Goal: Task Accomplishment & Management: Complete application form

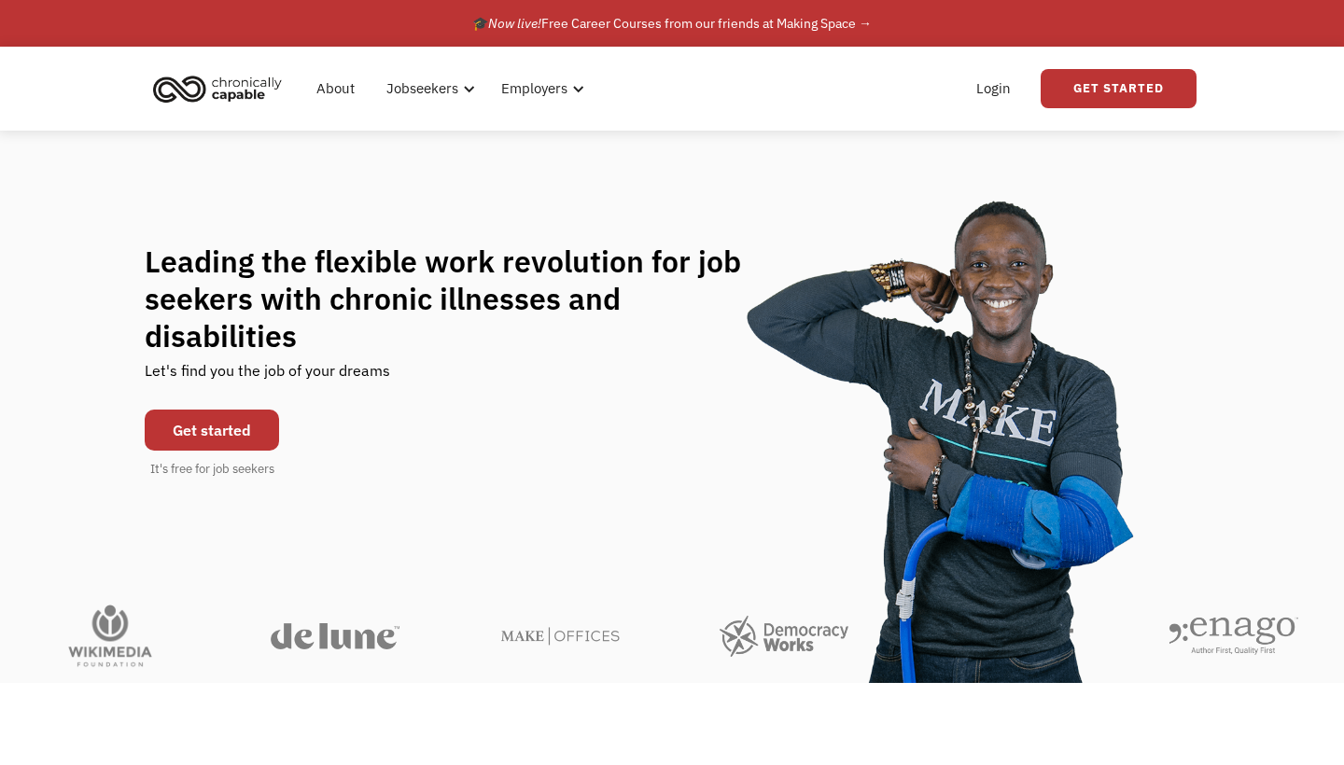
click at [246, 410] on link "Get started" at bounding box center [212, 430] width 134 height 41
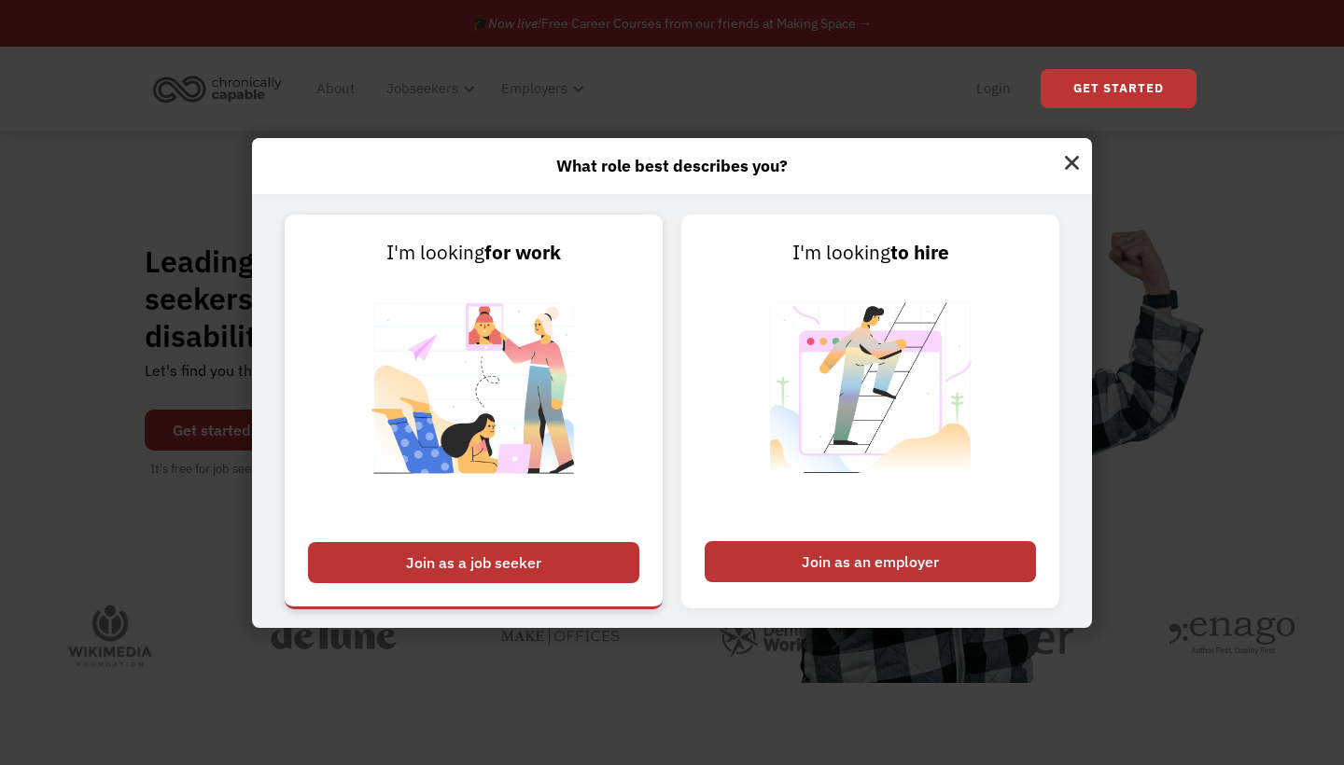
click at [527, 563] on div "Join as a job seeker" at bounding box center [473, 562] width 331 height 41
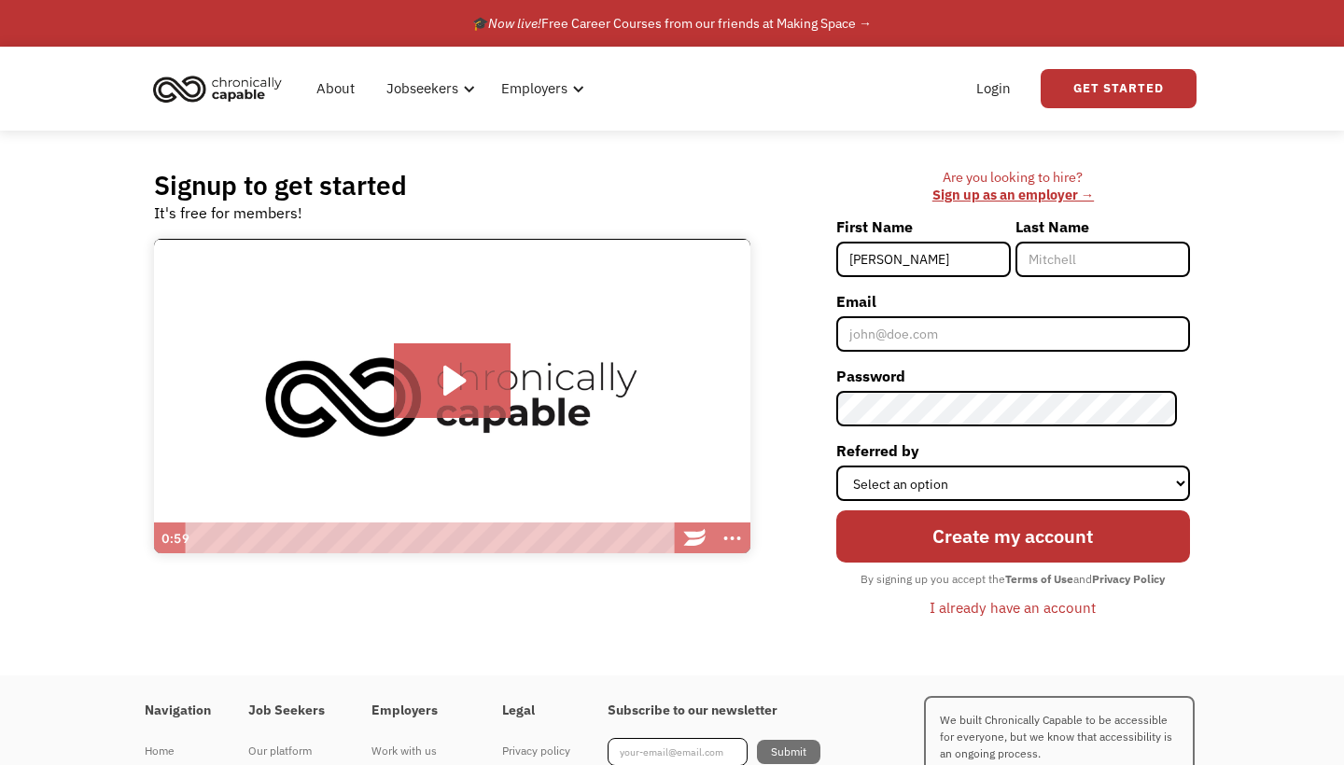
type input "[PERSON_NAME]"
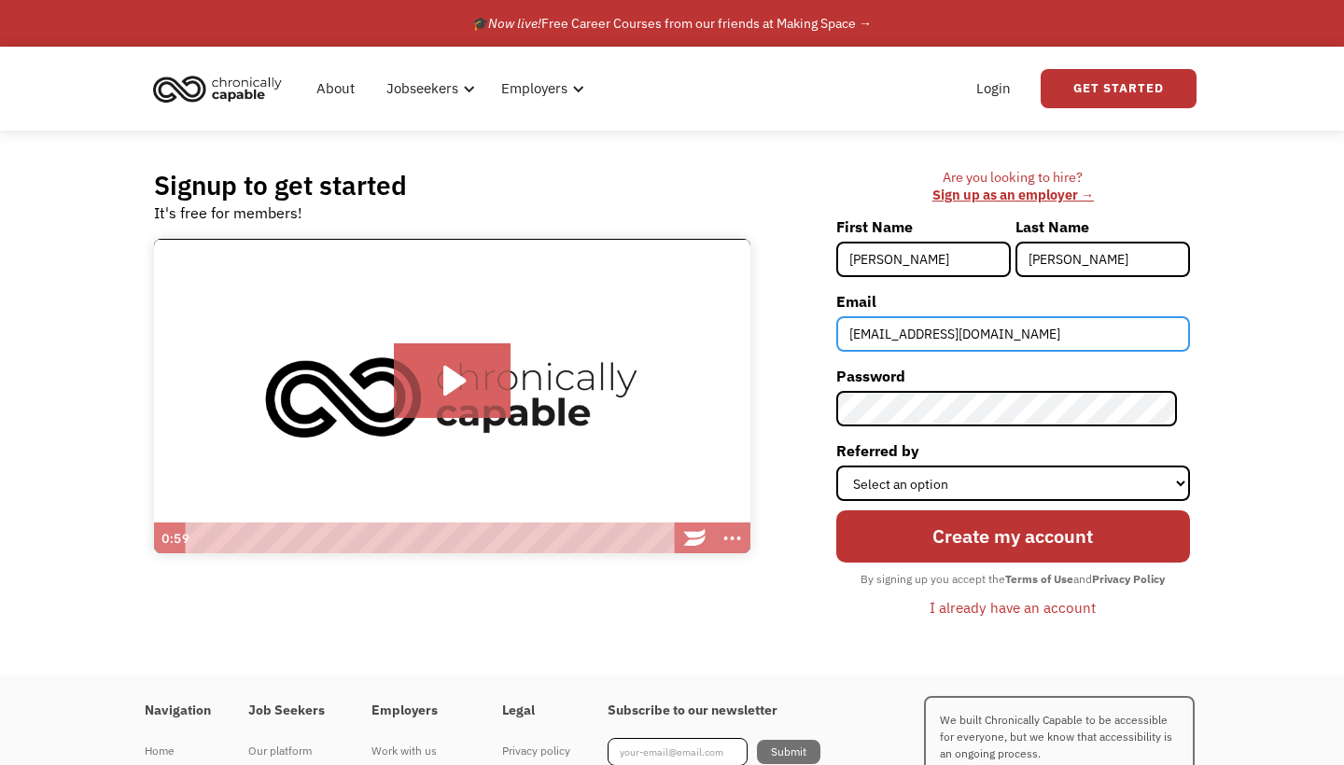
type input "[EMAIL_ADDRESS][DOMAIN_NAME]"
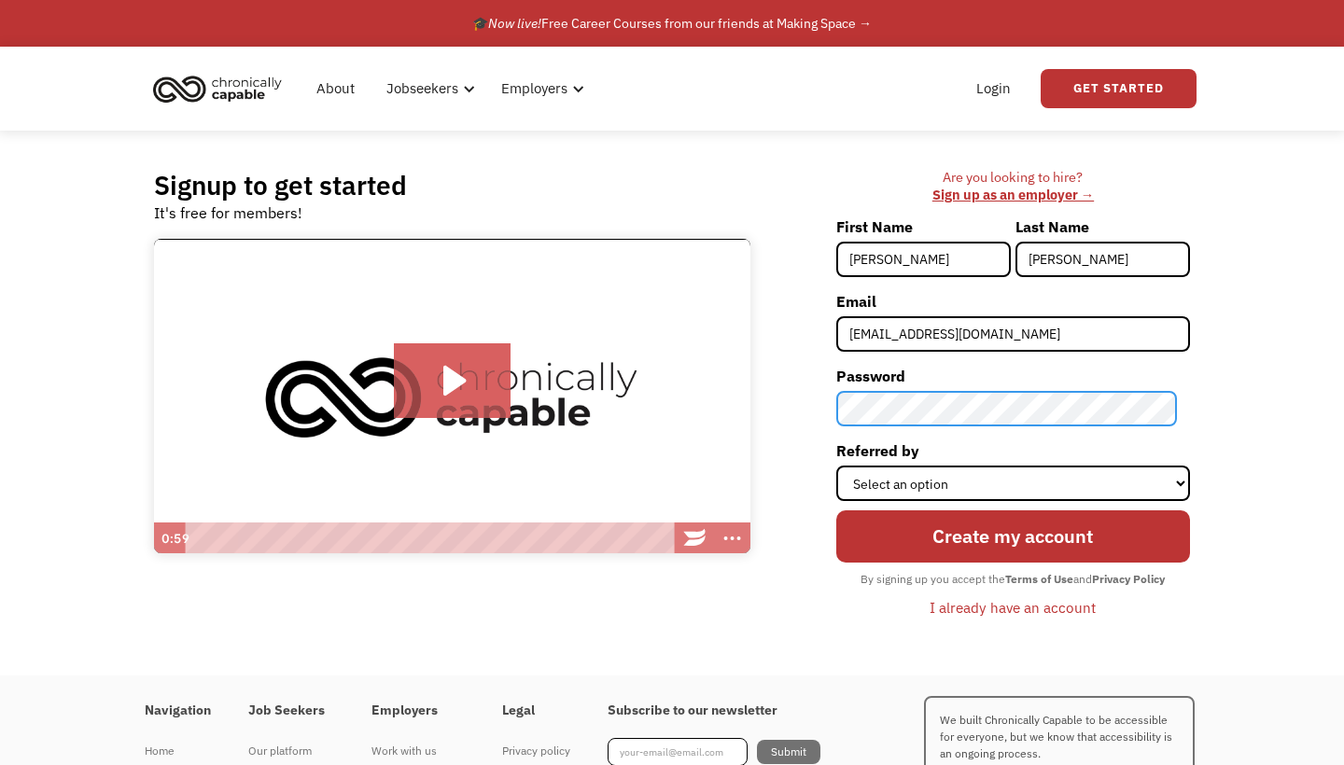
click at [1019, 535] on input "Create my account" at bounding box center [1013, 536] width 354 height 53
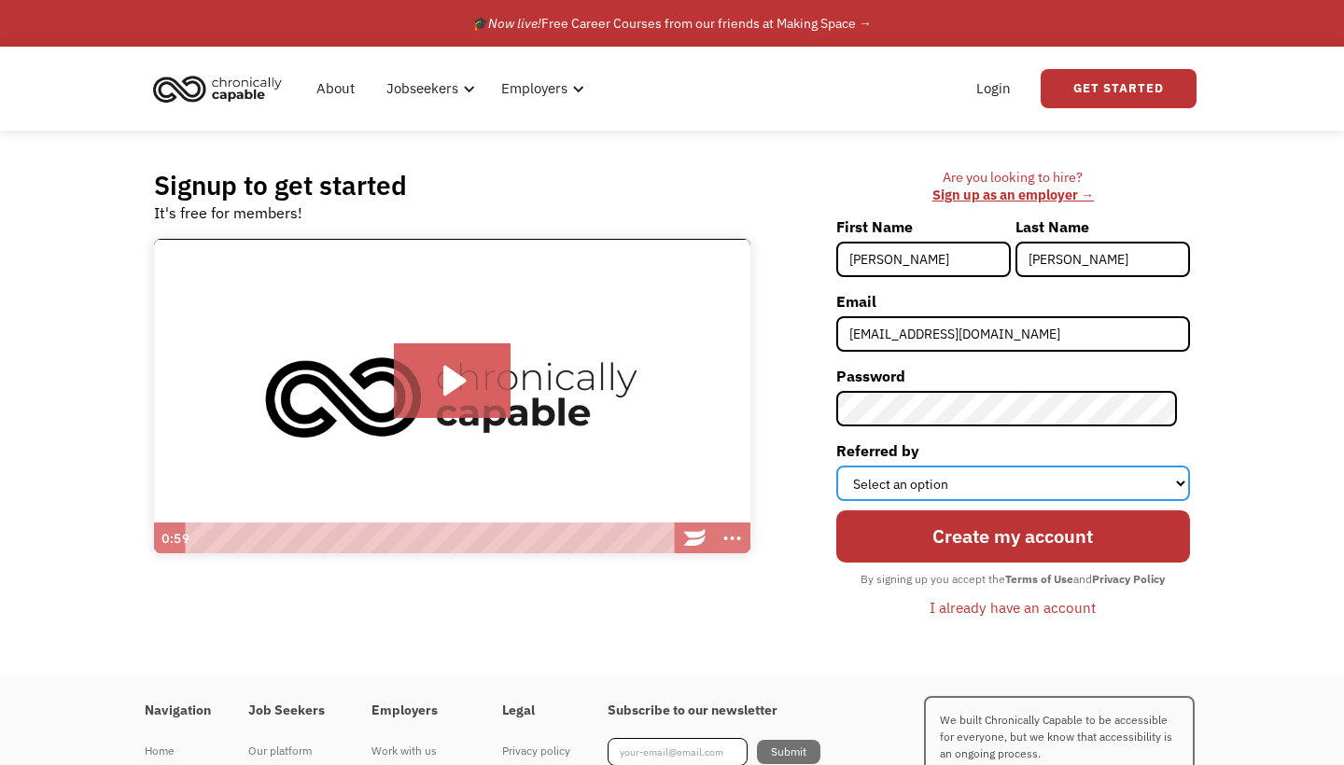
select select "Other"
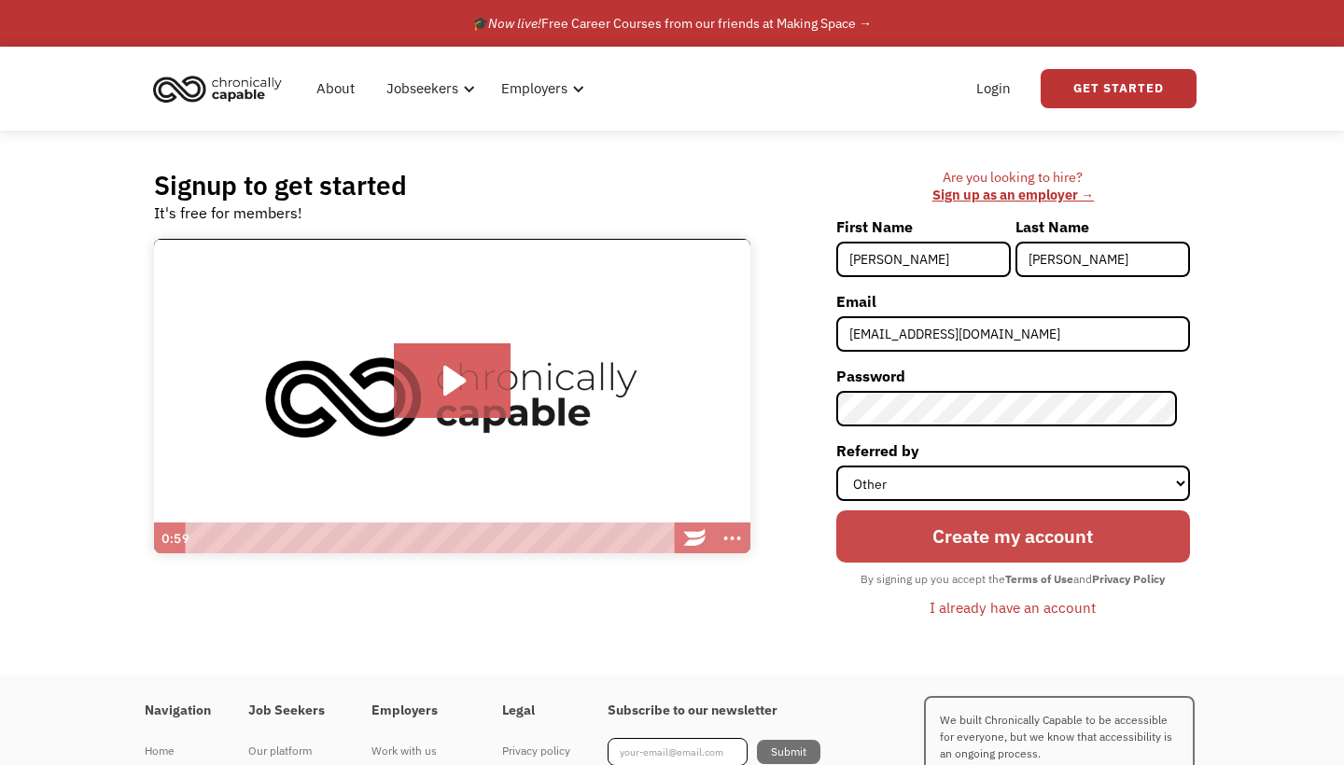
click at [969, 519] on input "Create my account" at bounding box center [1013, 536] width 354 height 53
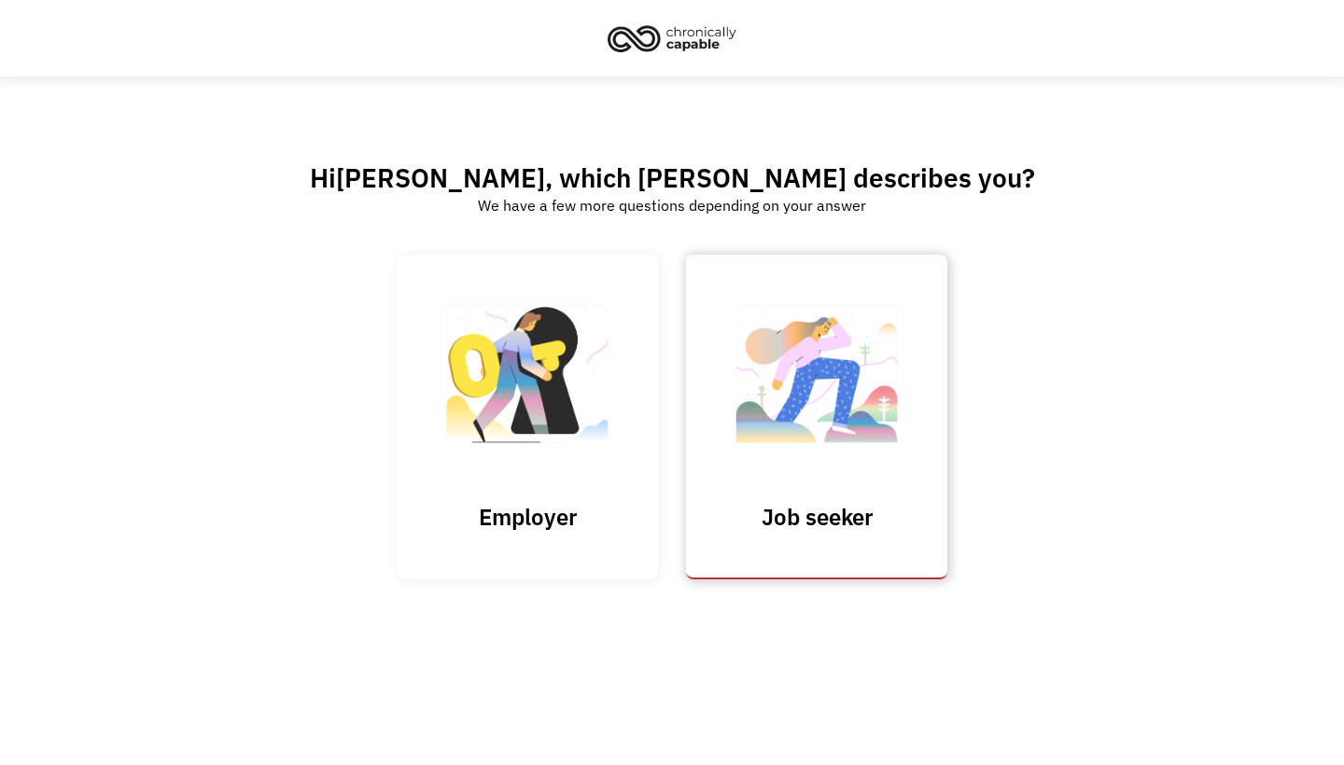
click at [756, 494] on link "Job seeker" at bounding box center [816, 417] width 261 height 324
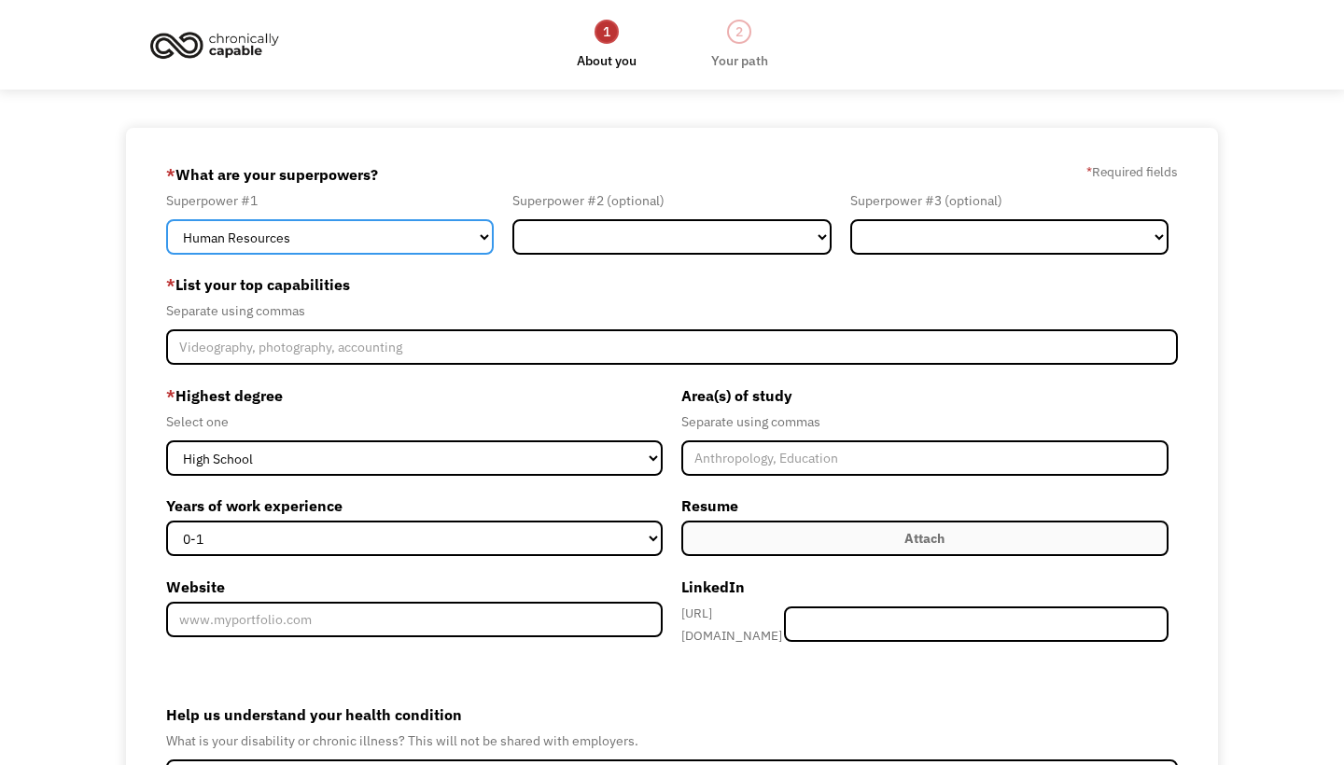
select select "Communications & Public Relations"
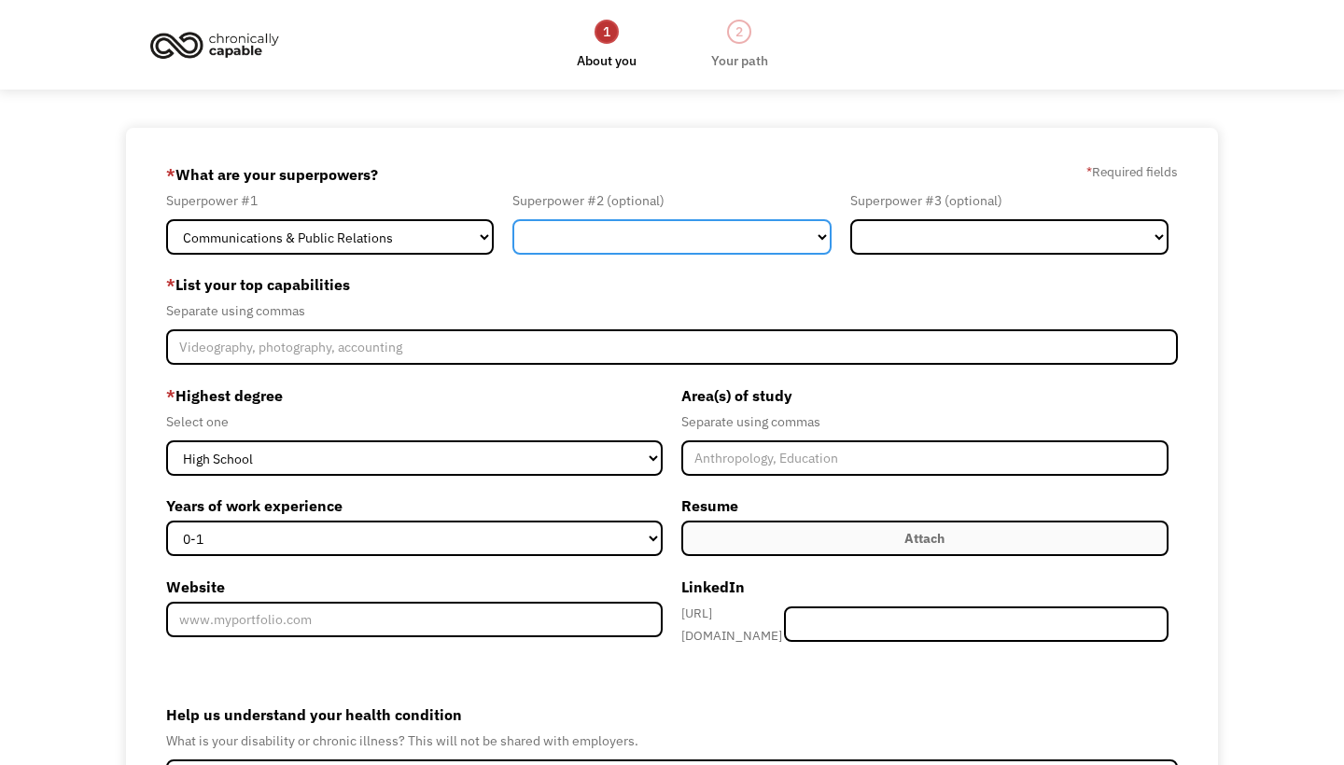
select select "Human Resources"
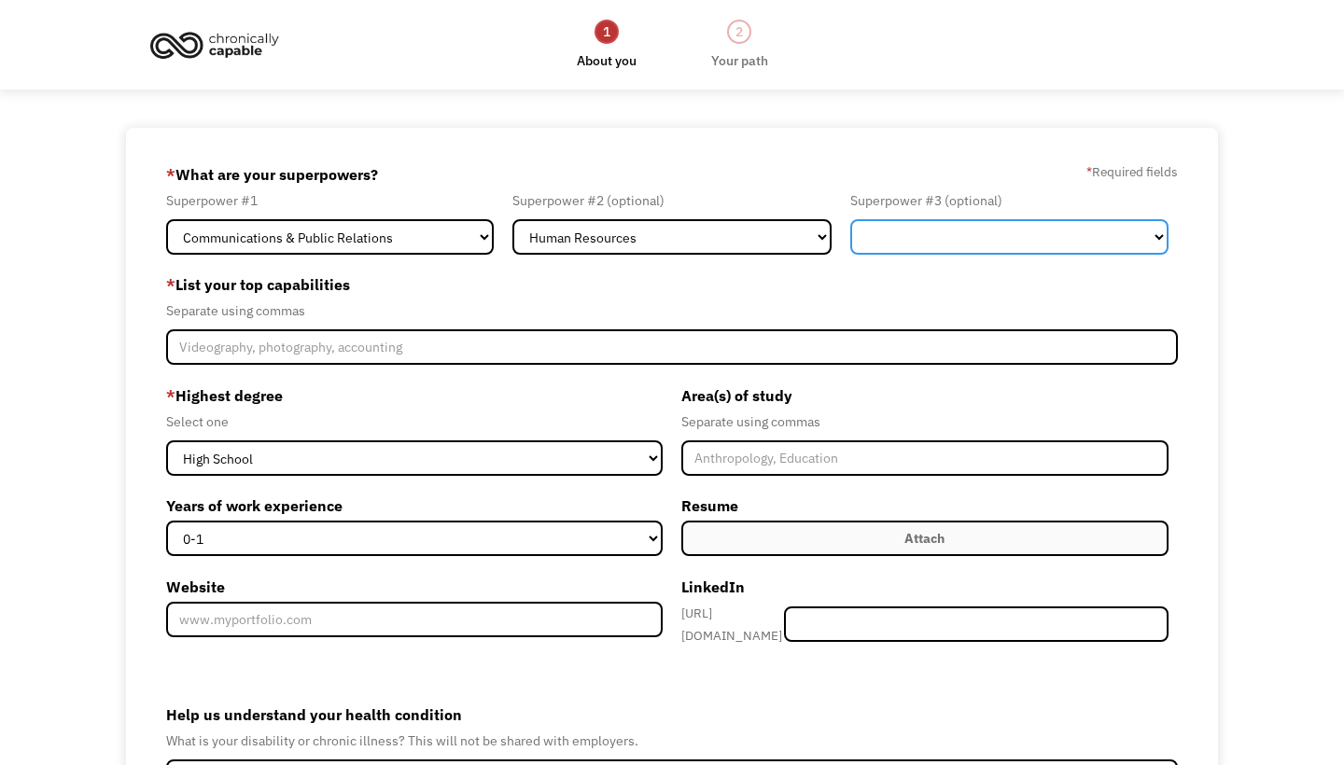
select select "Customer Service"
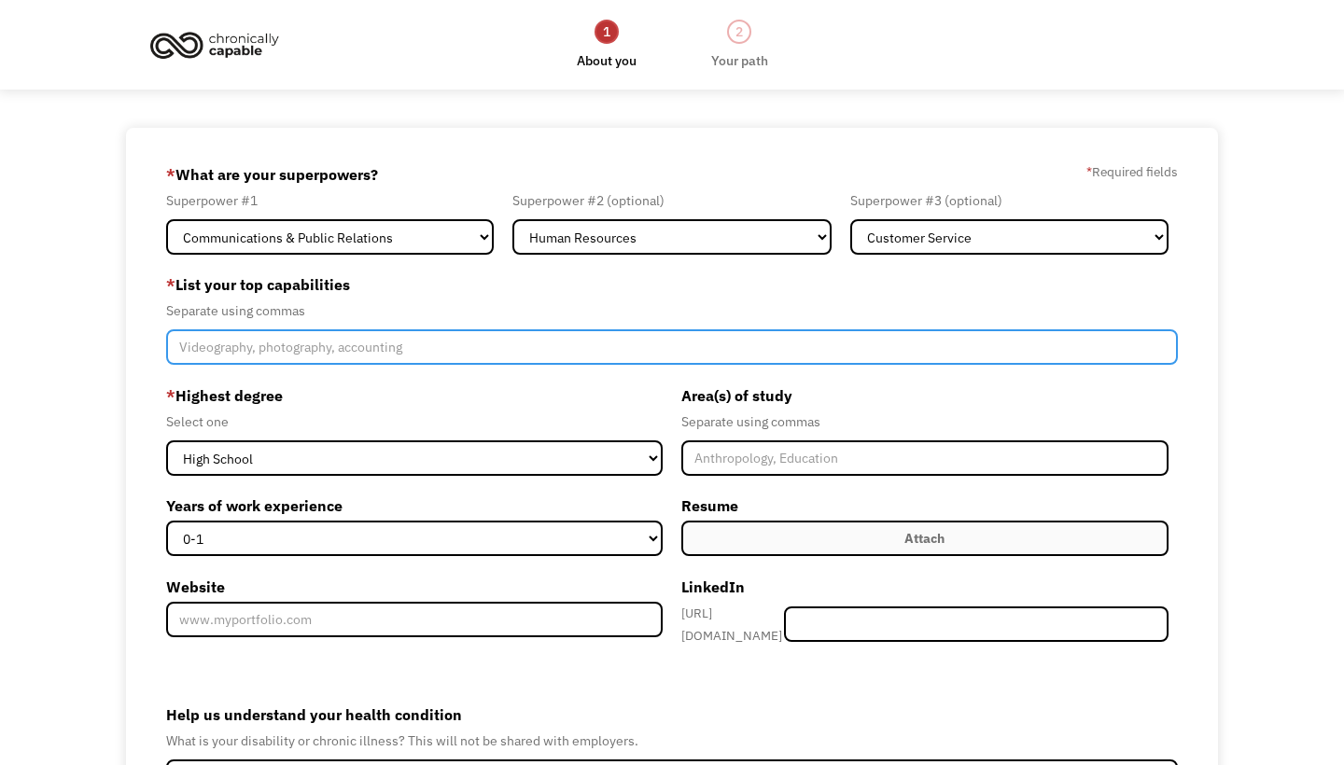
click at [777, 354] on input "Member-Create-Step1" at bounding box center [671, 346] width 1011 height 35
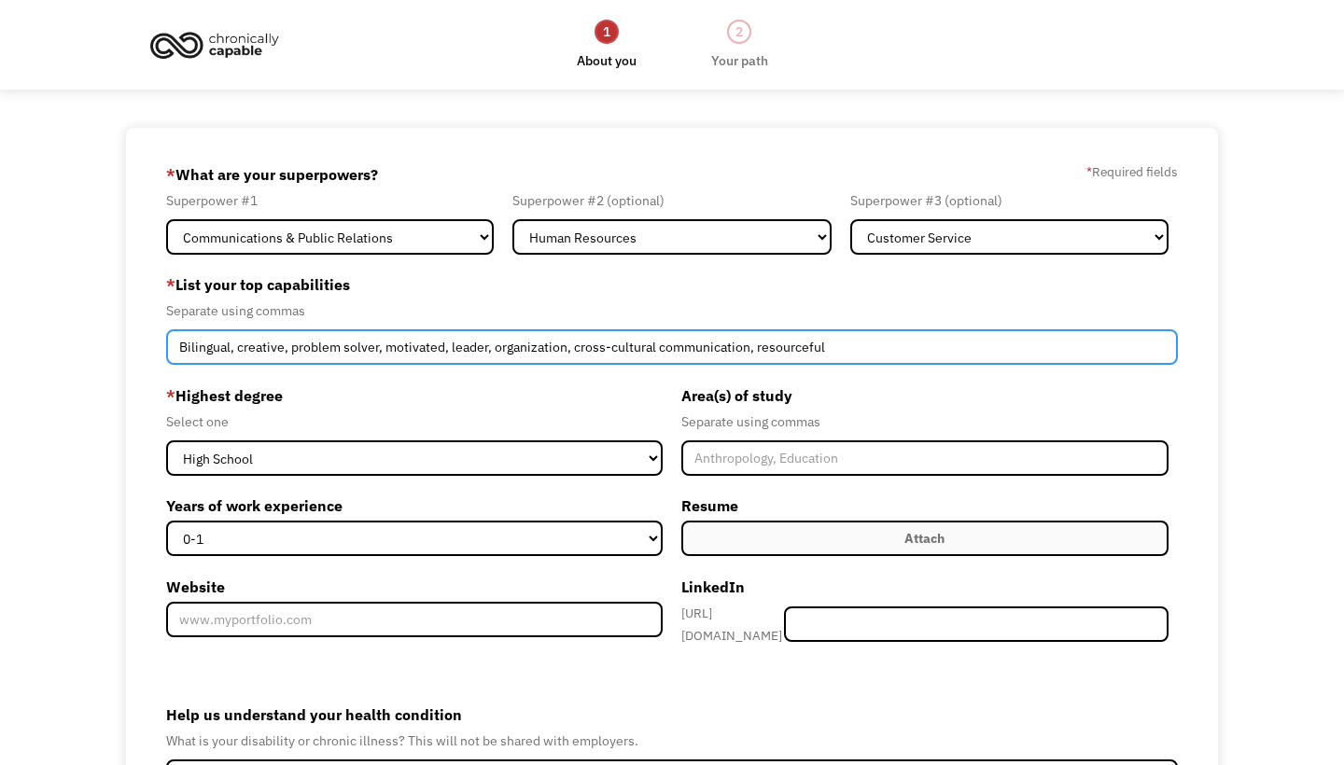
type input "Bilingual, creative, problem solver, motivated, leader, organization, cross-cul…"
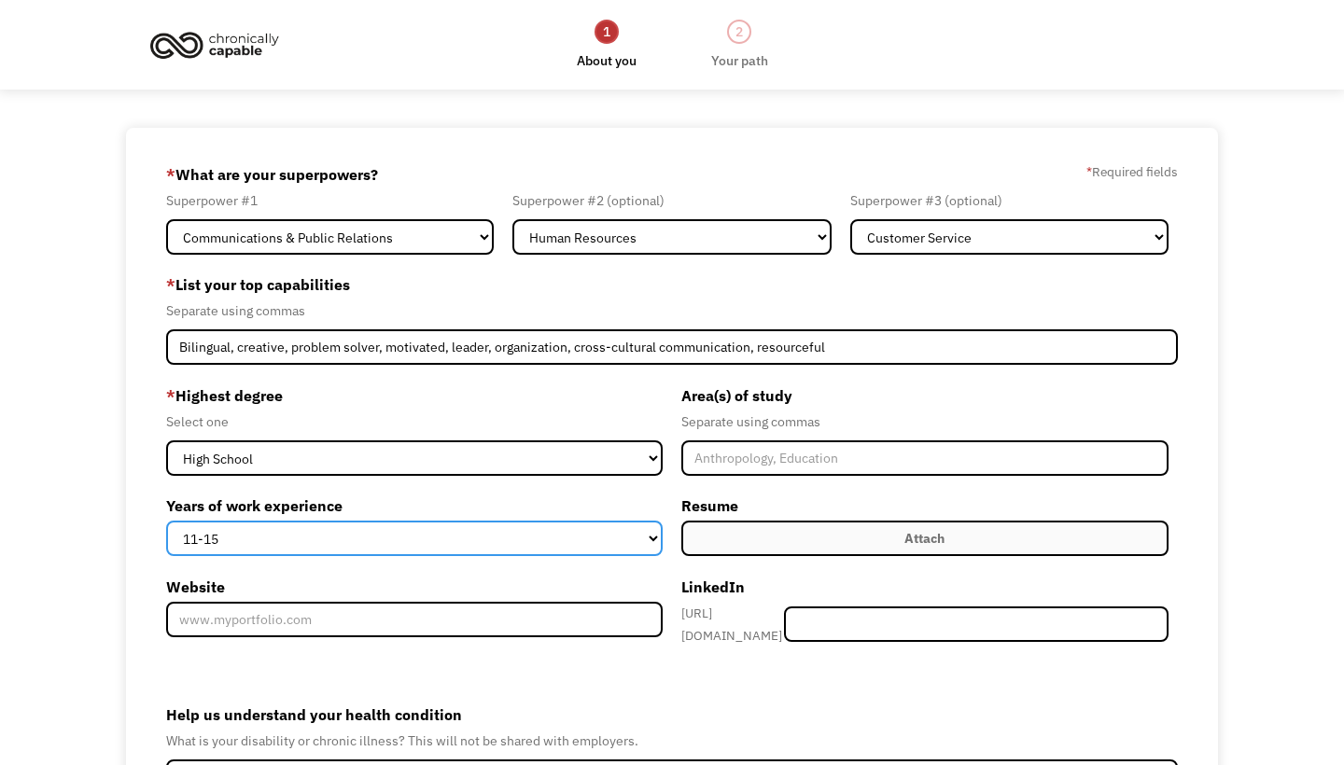
select select "5-10"
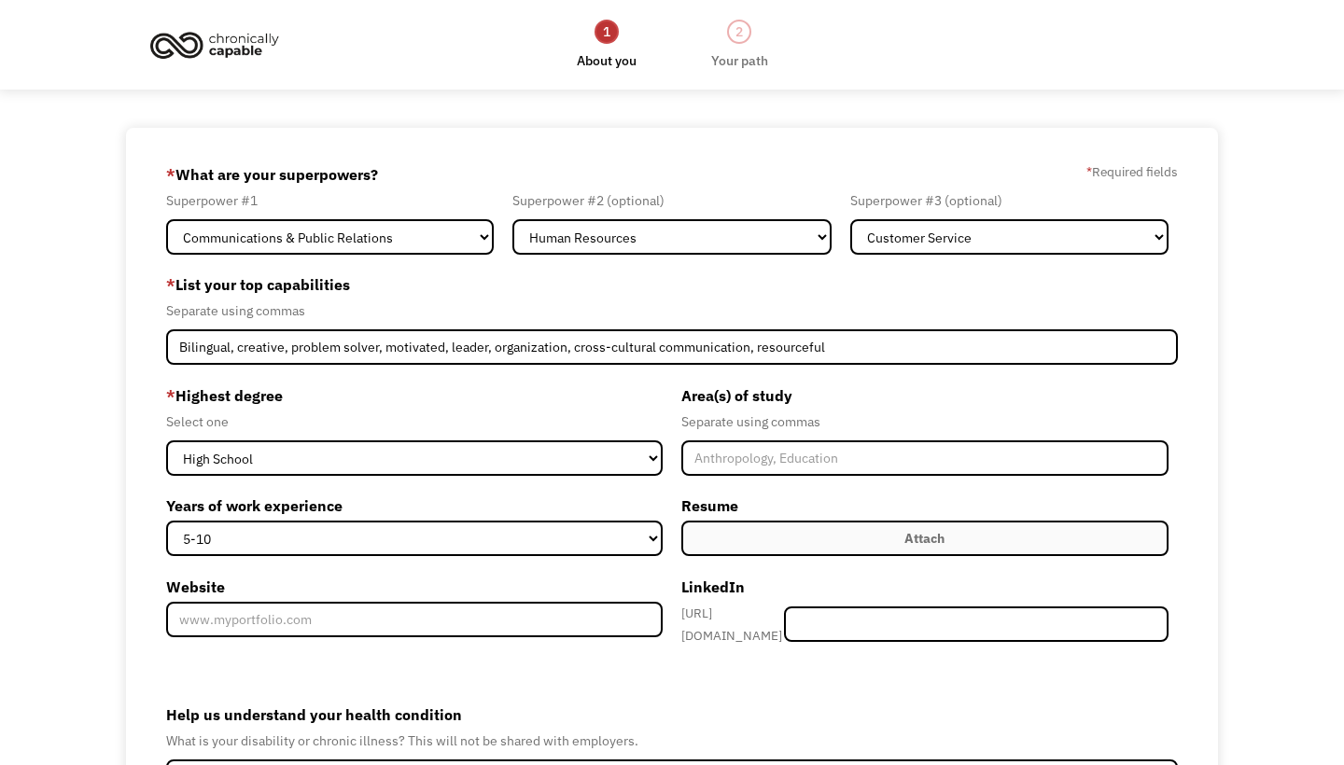
click at [733, 666] on form "68d217202a2d1f13eaa11f41 areligchavez@gmail.com Areli Chavez Other * What are y…" at bounding box center [671, 546] width 1011 height 773
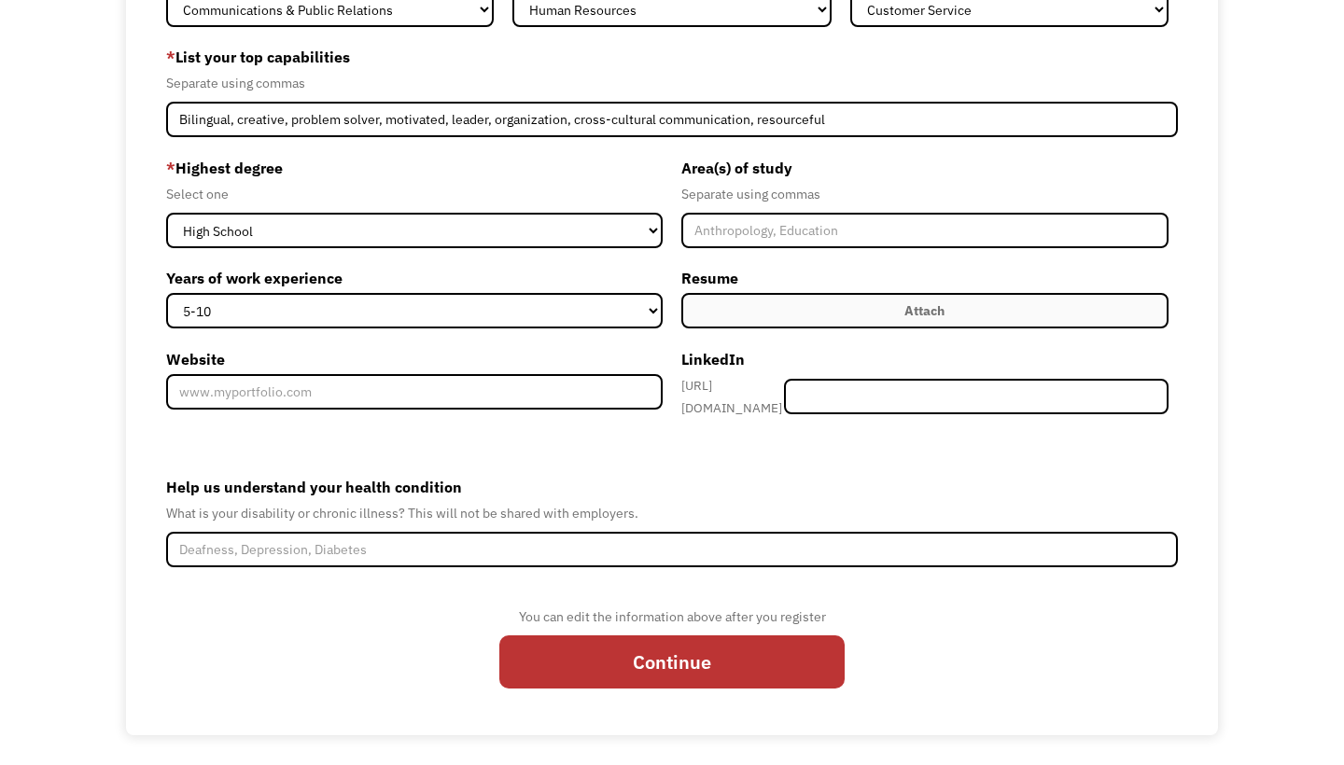
scroll to position [227, 0]
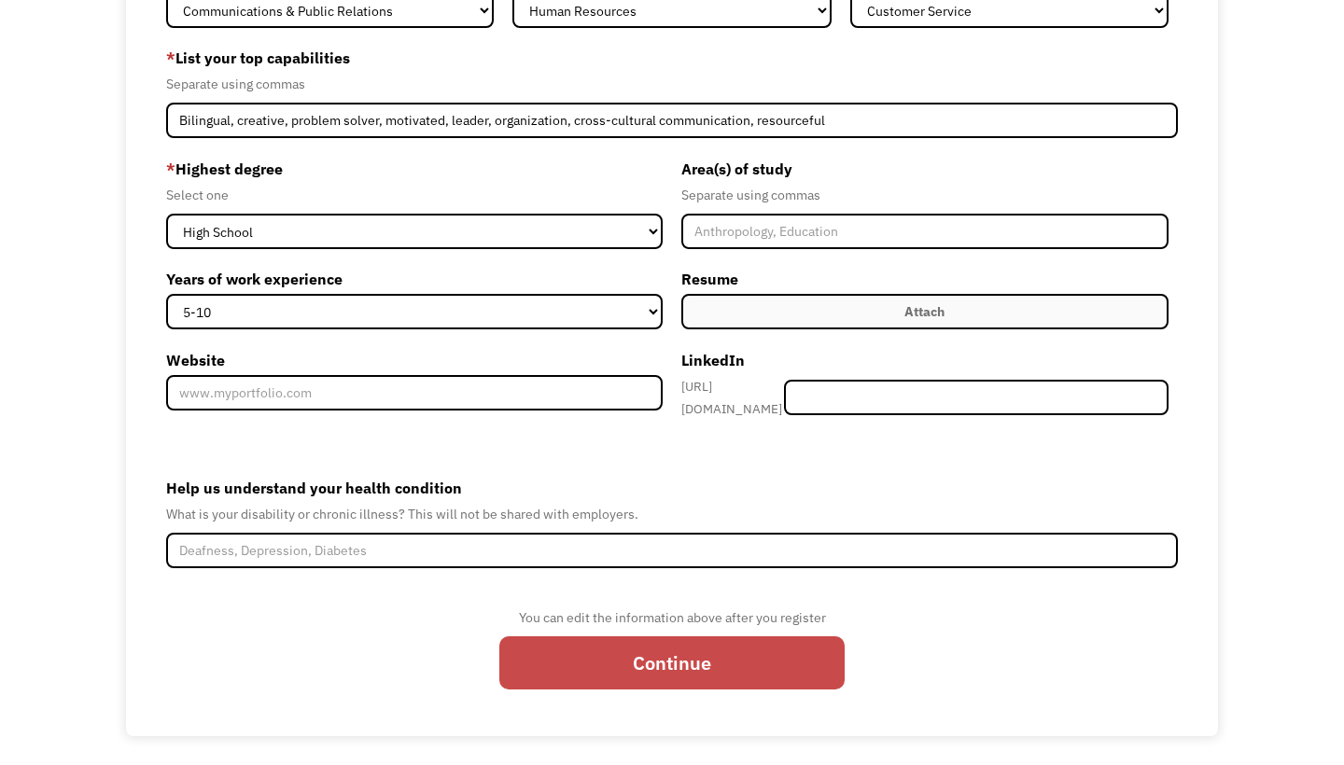
click at [565, 658] on input "Continue" at bounding box center [671, 662] width 345 height 53
type input "Please wait..."
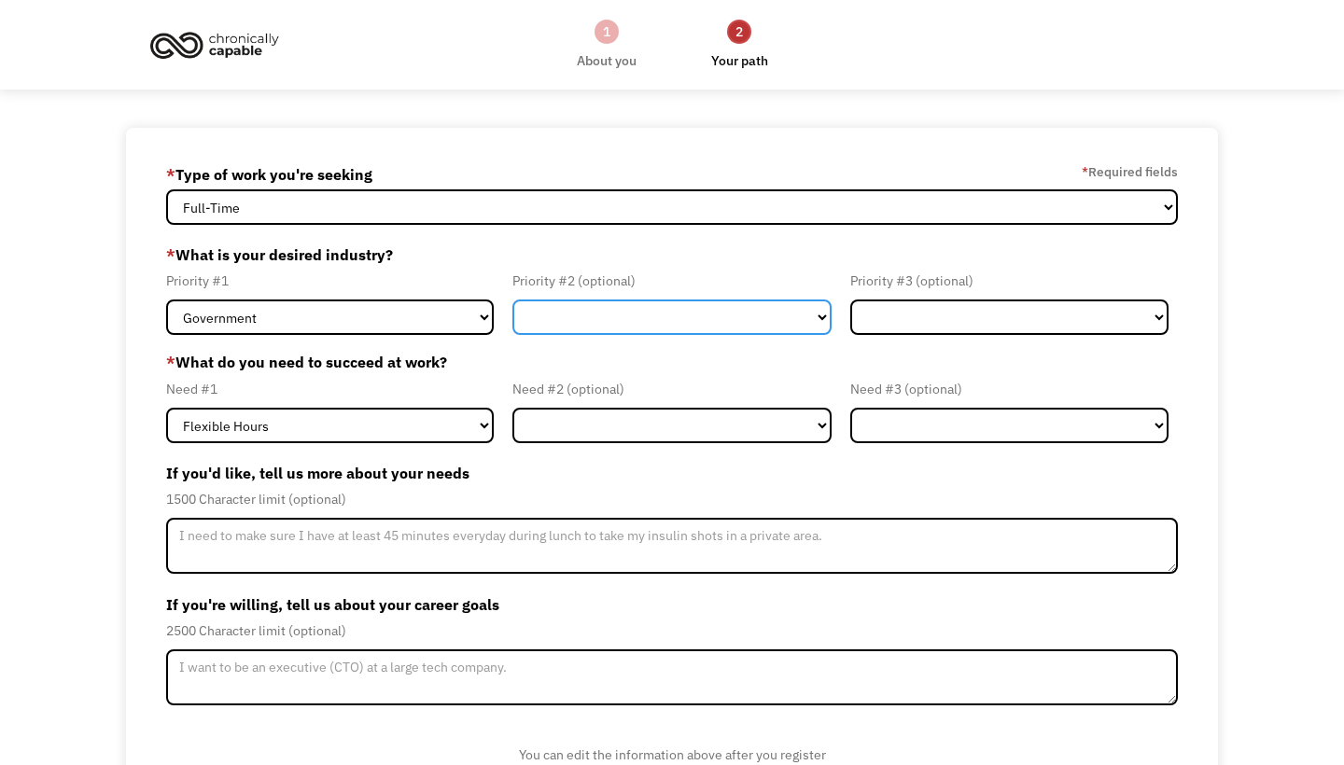
select select "Administrative"
click at [885, 337] on form "68d217202a2d1f13eaa11f41 [EMAIL_ADDRESS][DOMAIN_NAME] [PERSON_NAME] * Type of w…" at bounding box center [671, 501] width 1011 height 683
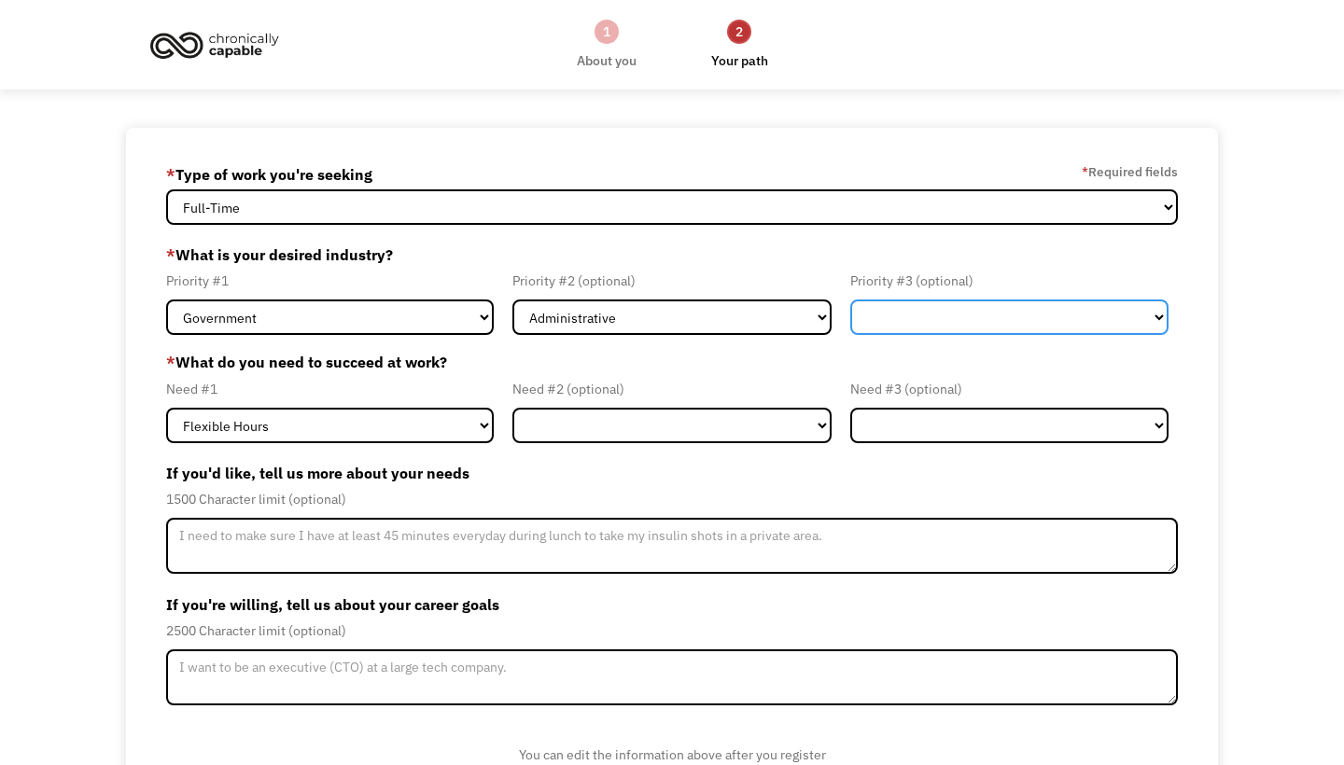
select select "Health & Social Care"
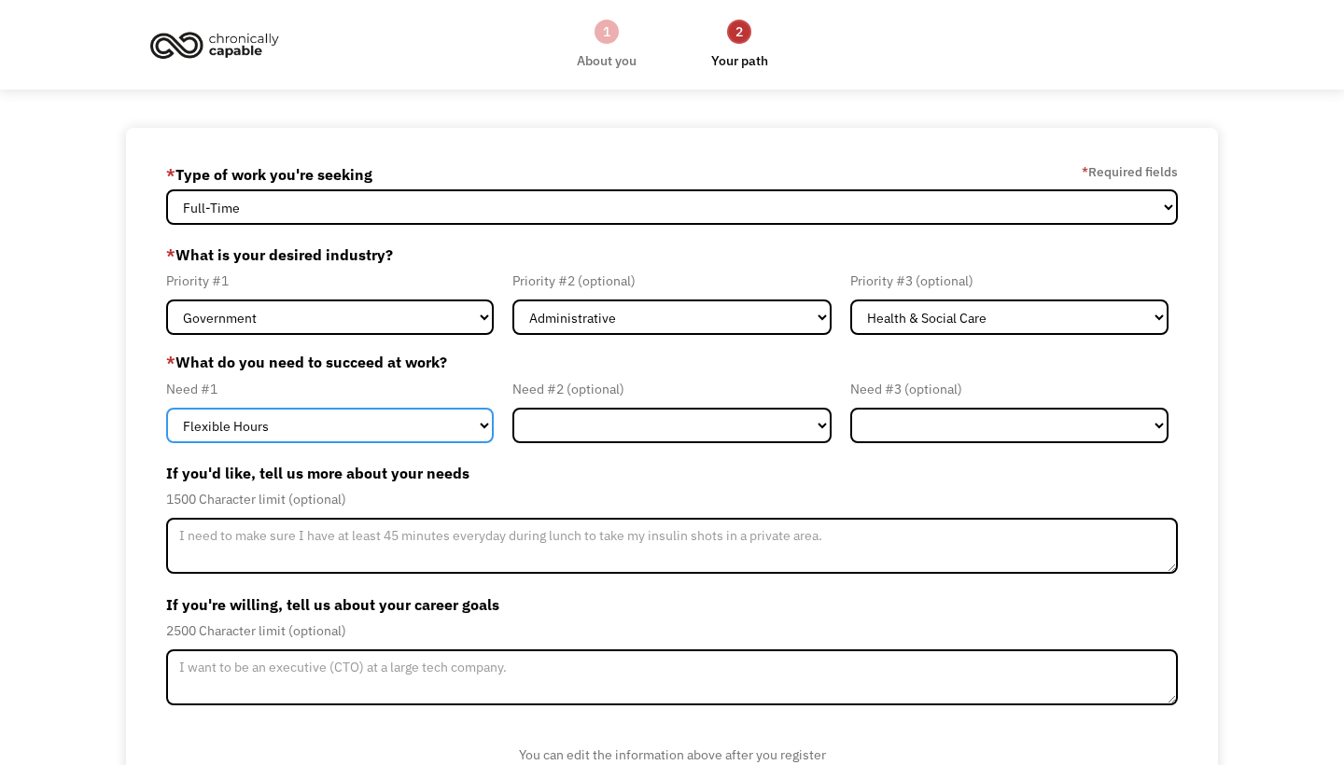
select select "Remote Work"
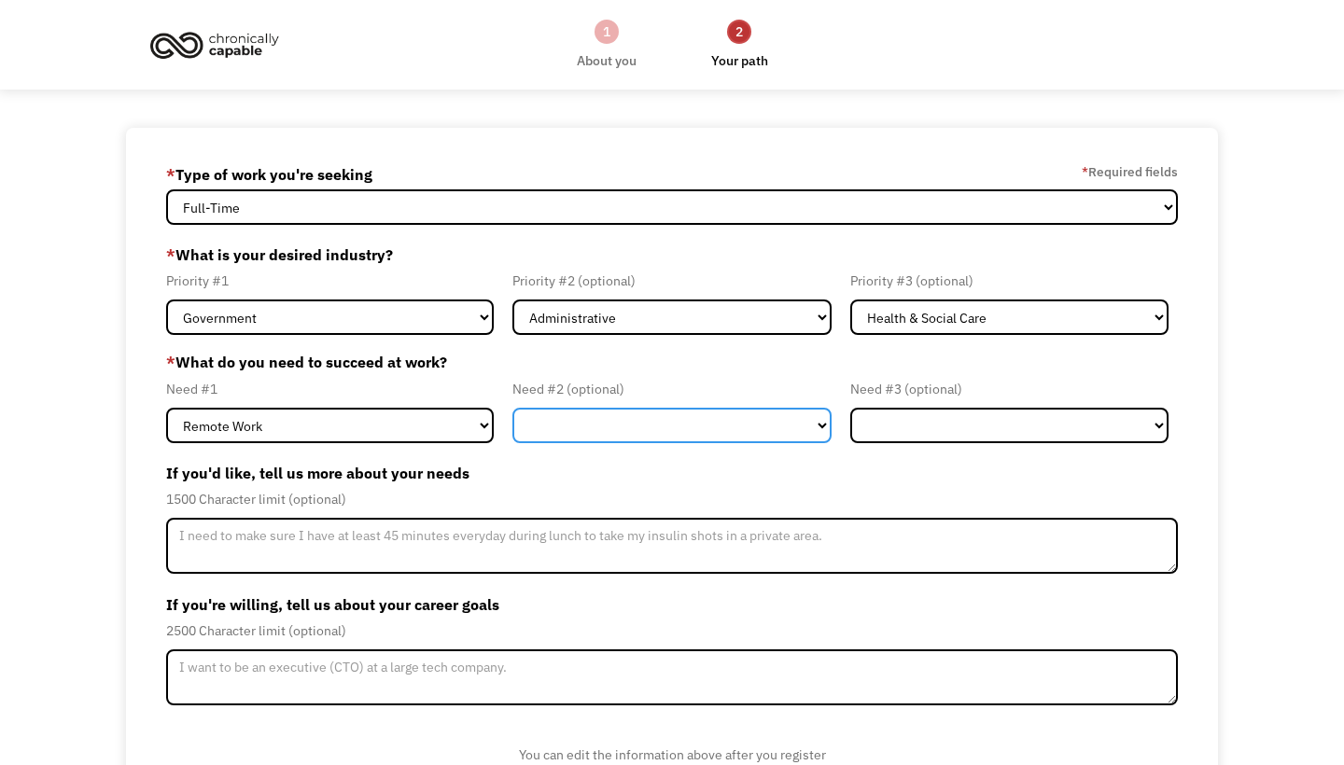
select select "Flexible Hours"
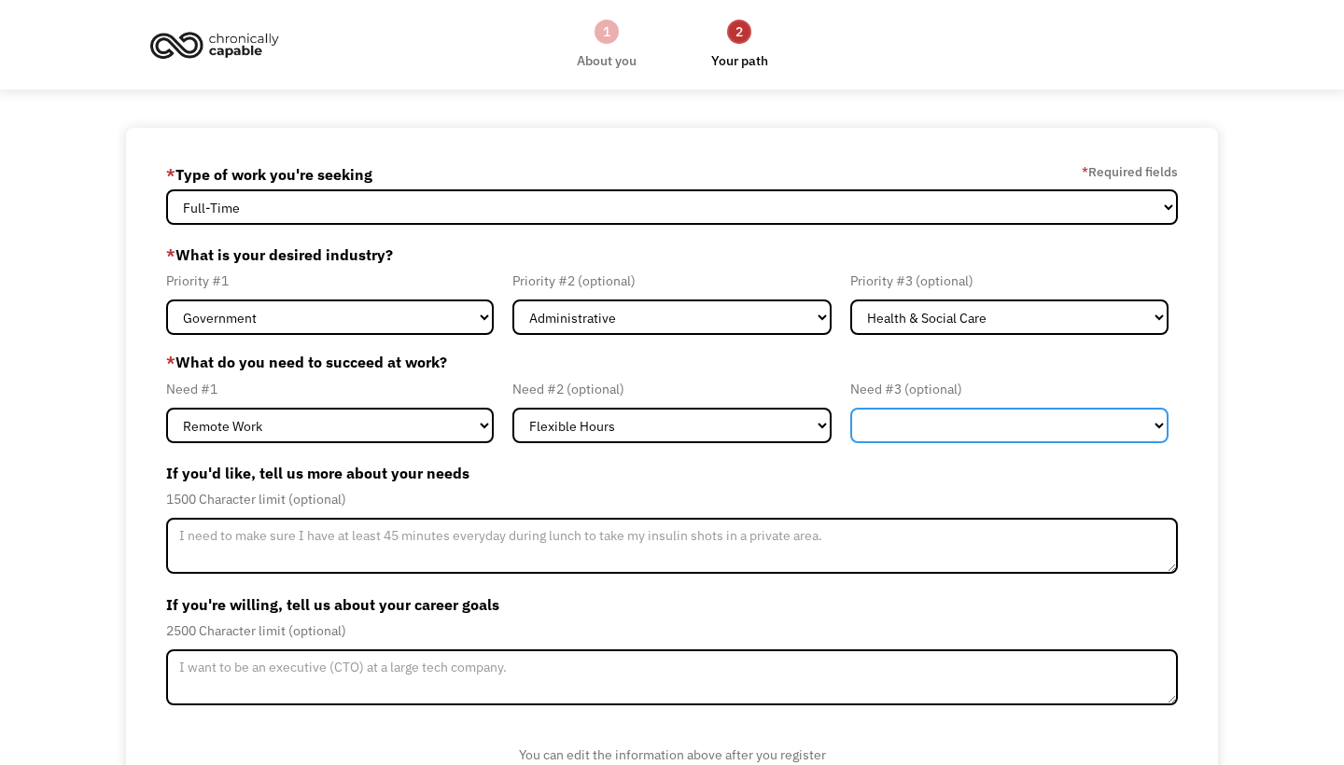
drag, startPoint x: 952, startPoint y: 428, endPoint x: 81, endPoint y: 679, distance: 906.0
click at [675, 484] on form "68d217202a2d1f13eaa11f41 [EMAIL_ADDRESS][DOMAIN_NAME] [PERSON_NAME] * Type of w…" at bounding box center [671, 501] width 1011 height 683
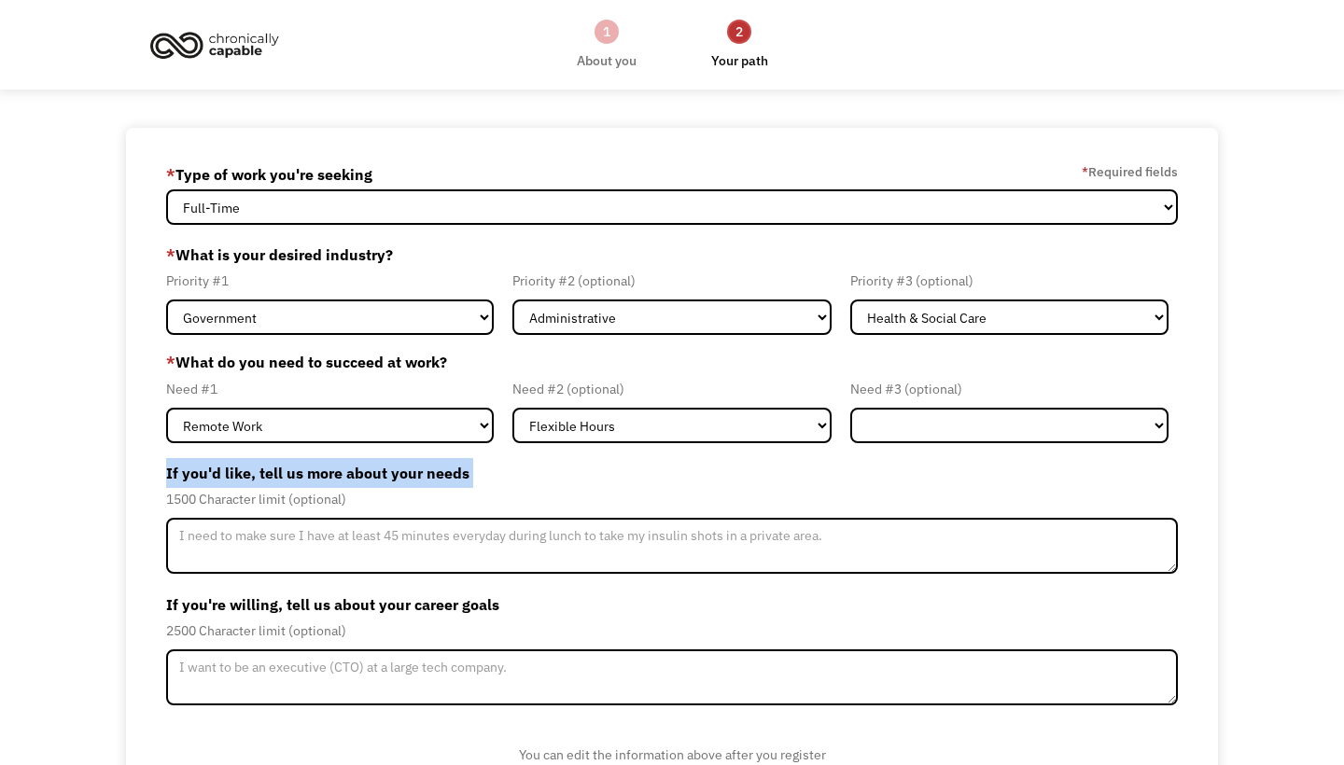
click at [675, 484] on label "If you'd like, tell us more about your needs" at bounding box center [671, 473] width 1011 height 30
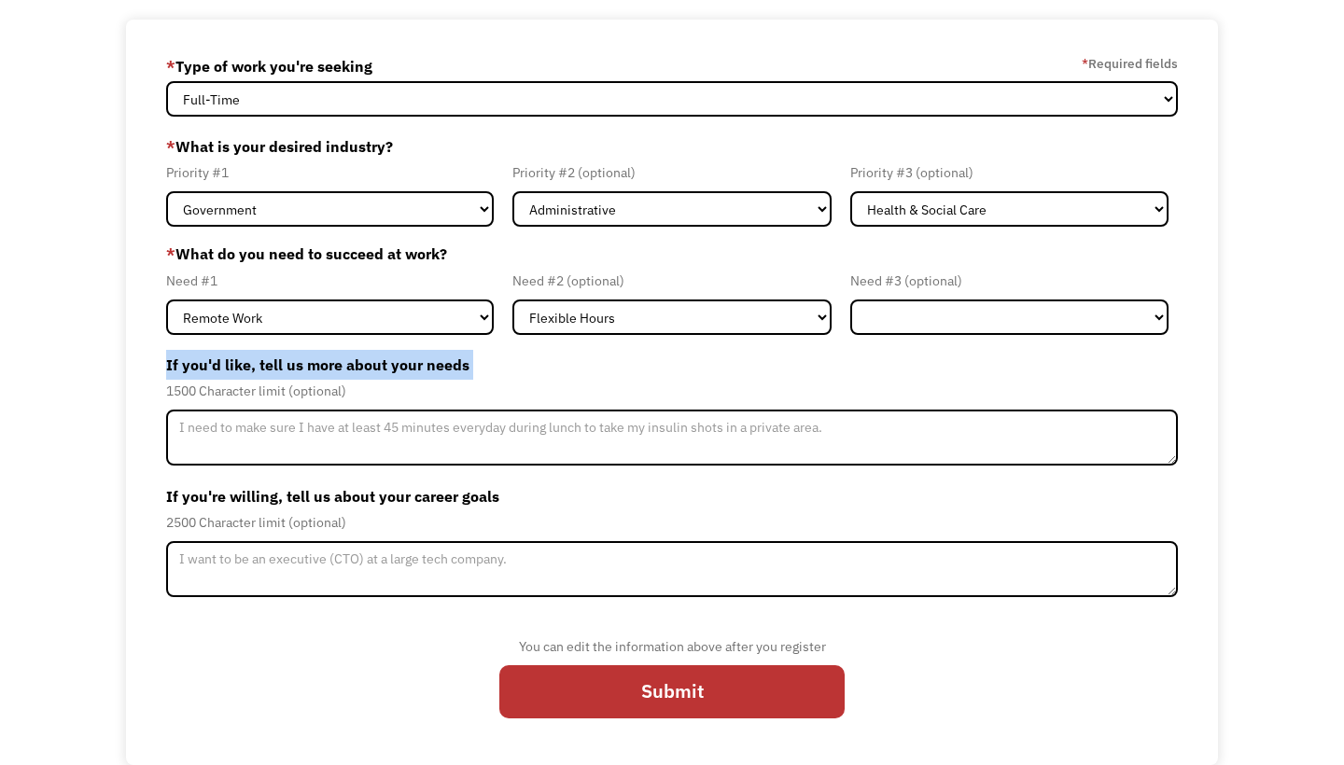
scroll to position [108, 0]
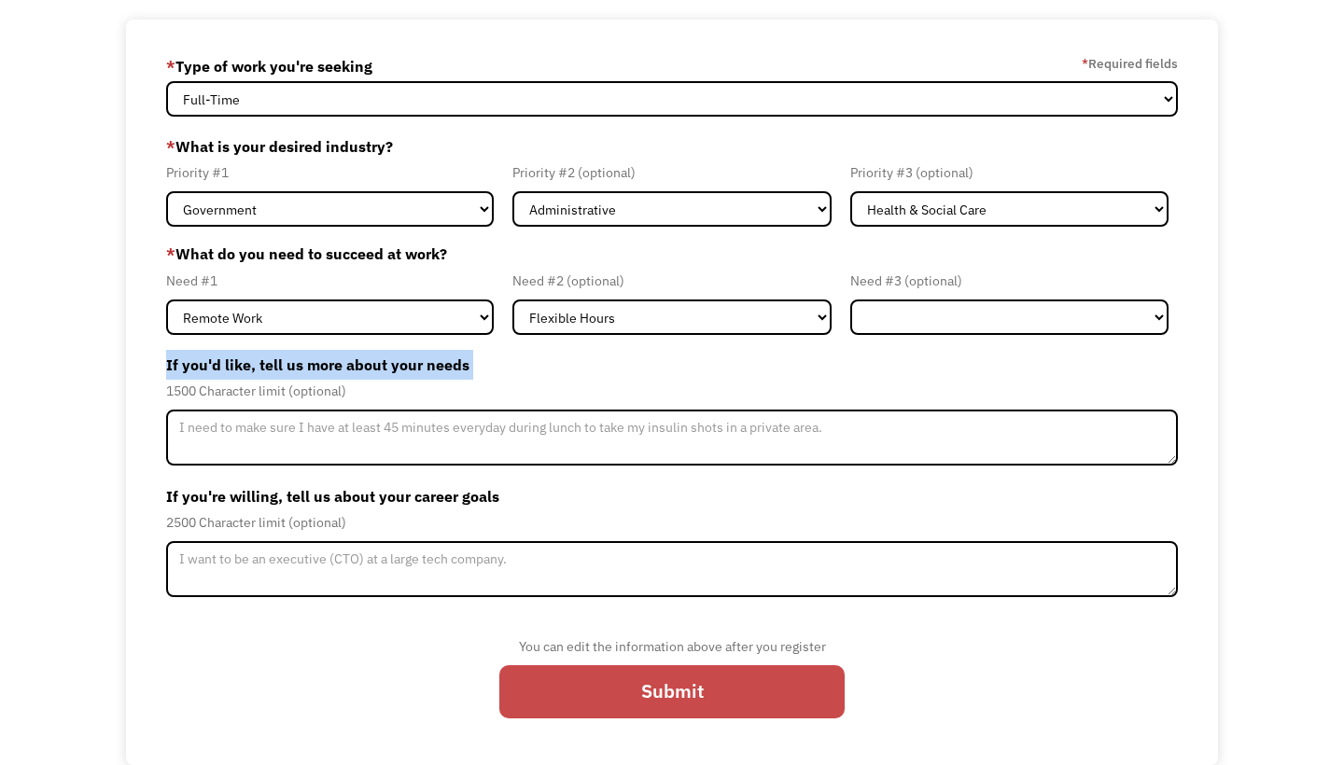
click at [607, 682] on input "Submit" at bounding box center [671, 691] width 345 height 53
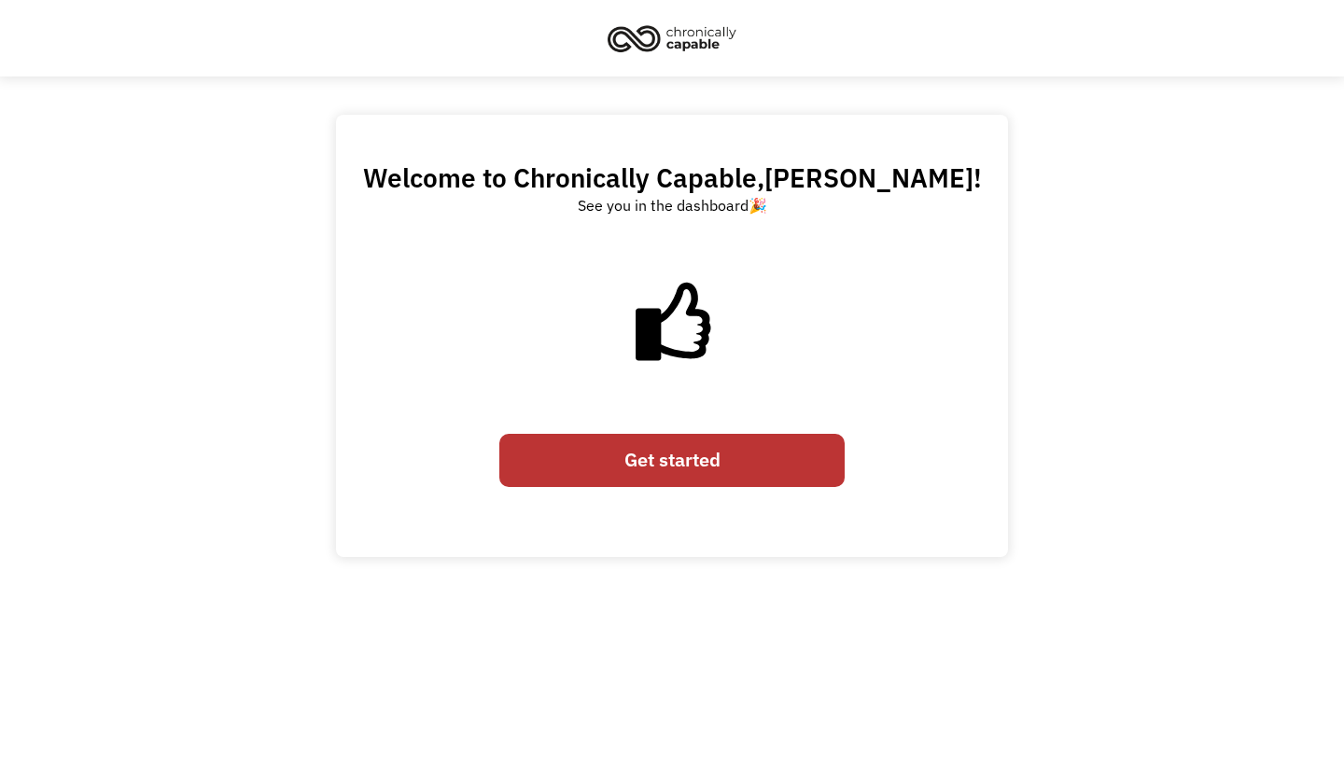
click at [763, 471] on link "Get started" at bounding box center [671, 460] width 345 height 53
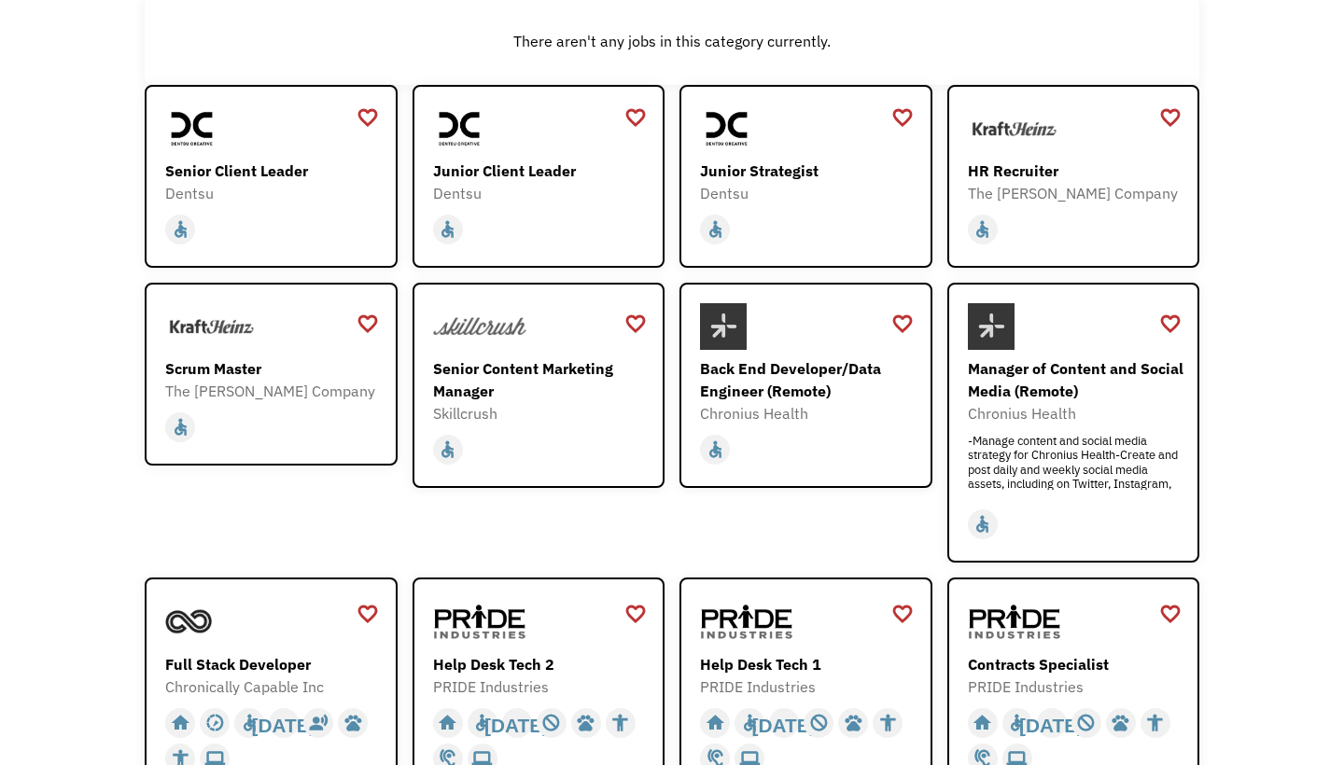
scroll to position [314, 0]
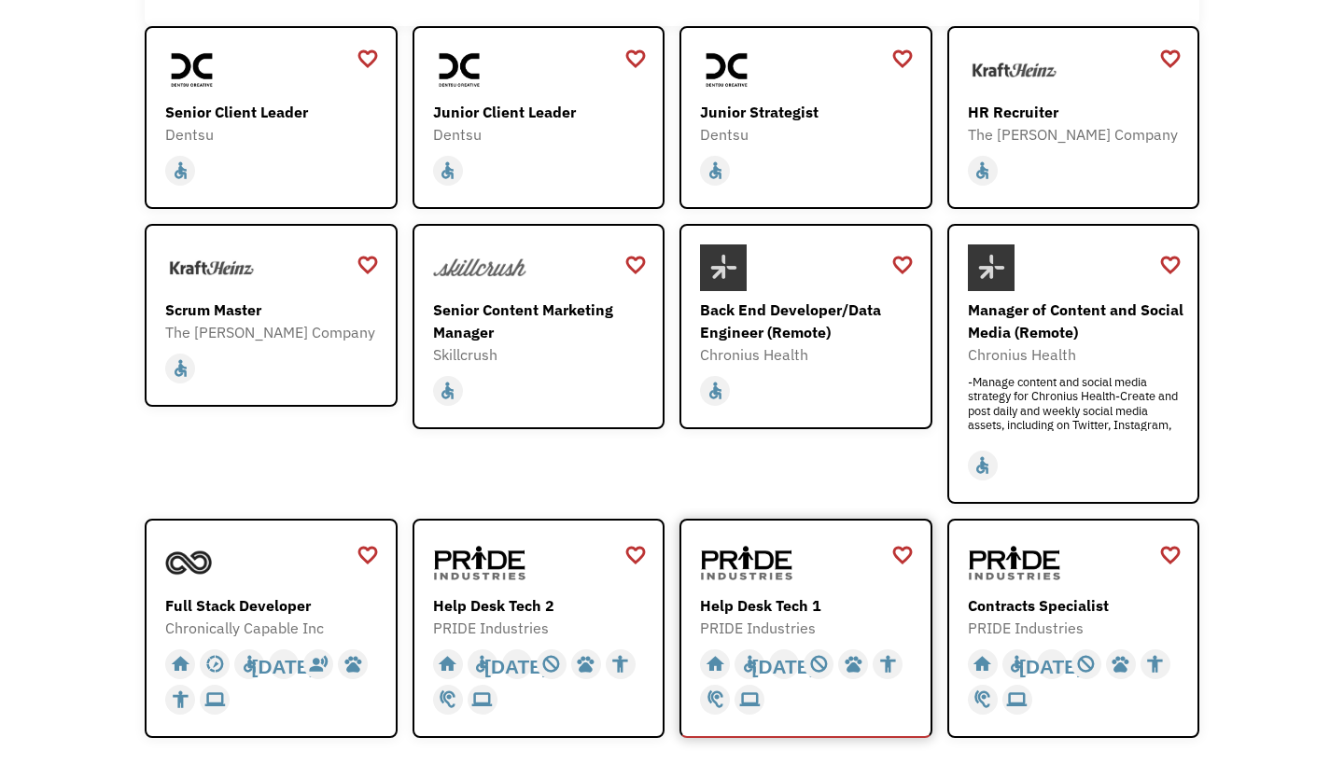
click at [805, 601] on div "Help Desk Tech 1" at bounding box center [808, 605] width 216 height 22
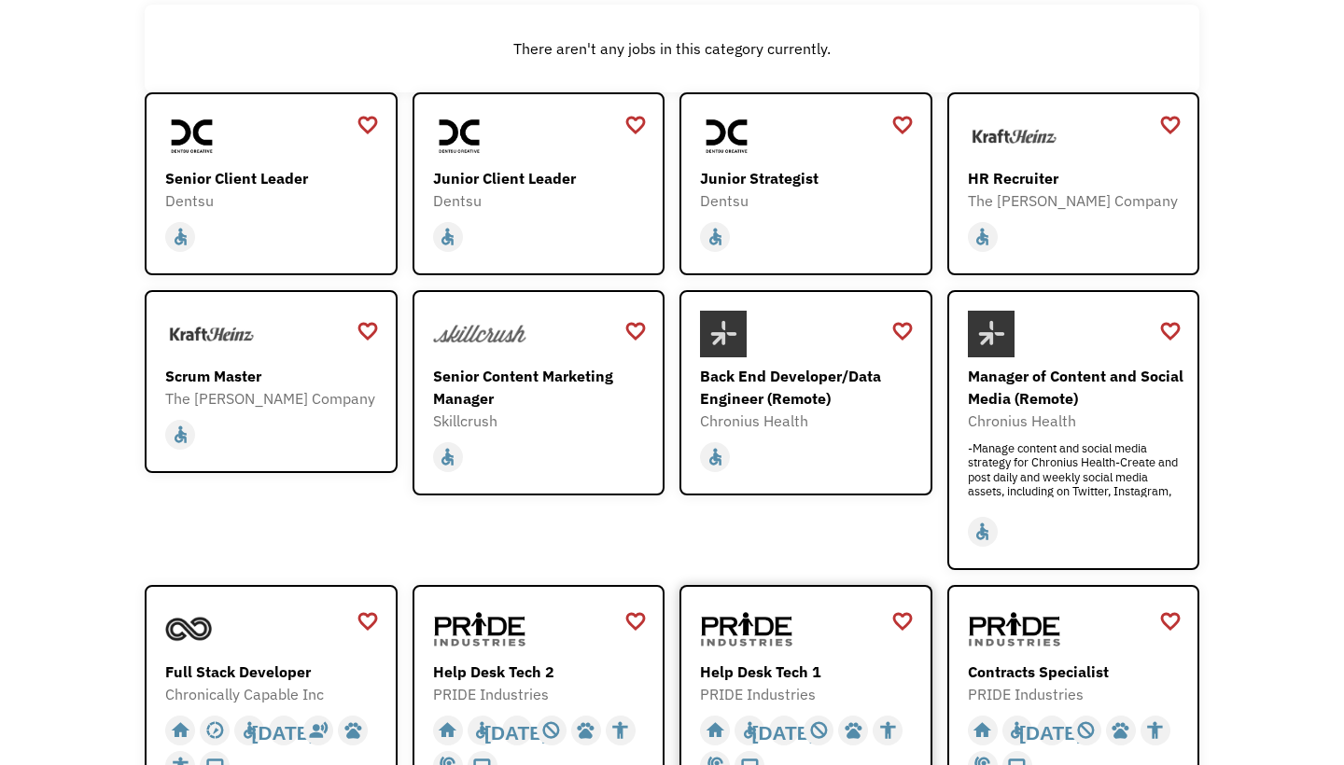
scroll to position [244, 0]
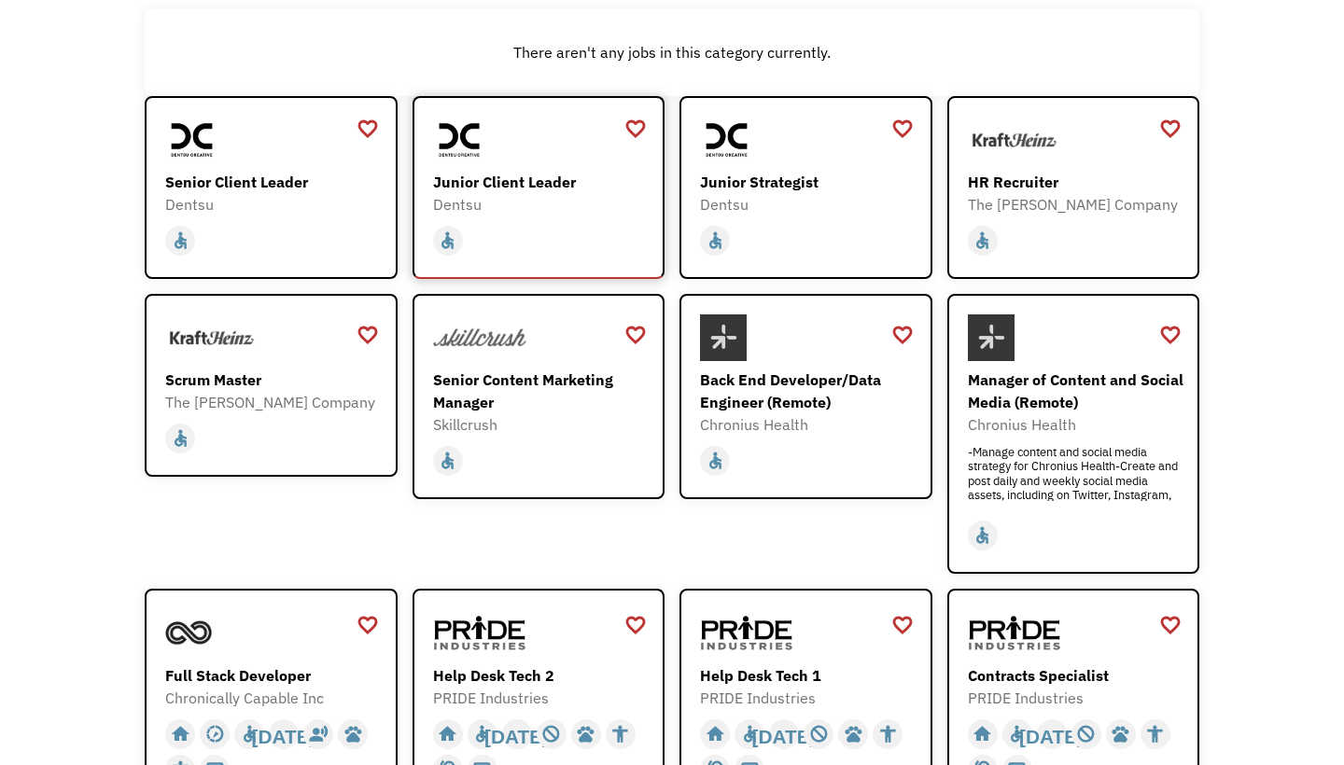
click at [541, 188] on div "Junior Client Leader" at bounding box center [541, 182] width 216 height 22
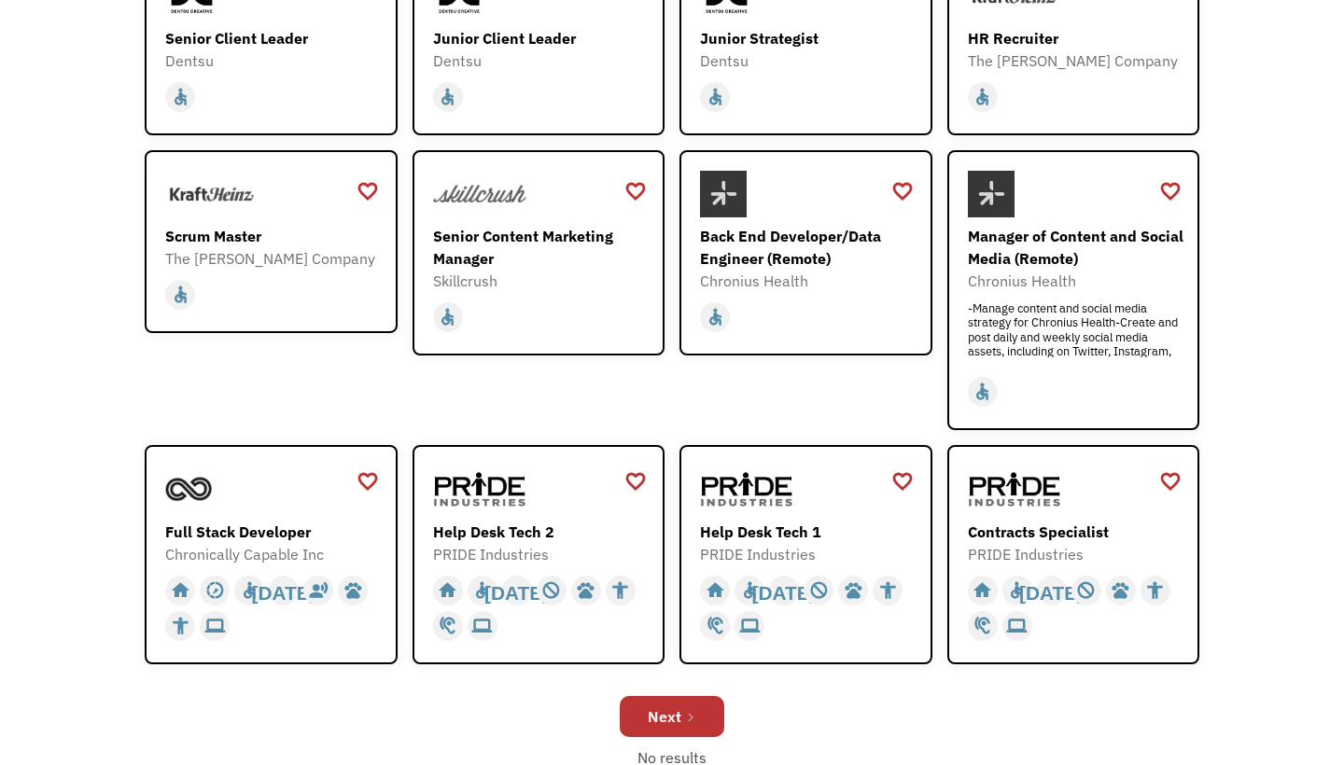
scroll to position [442, 0]
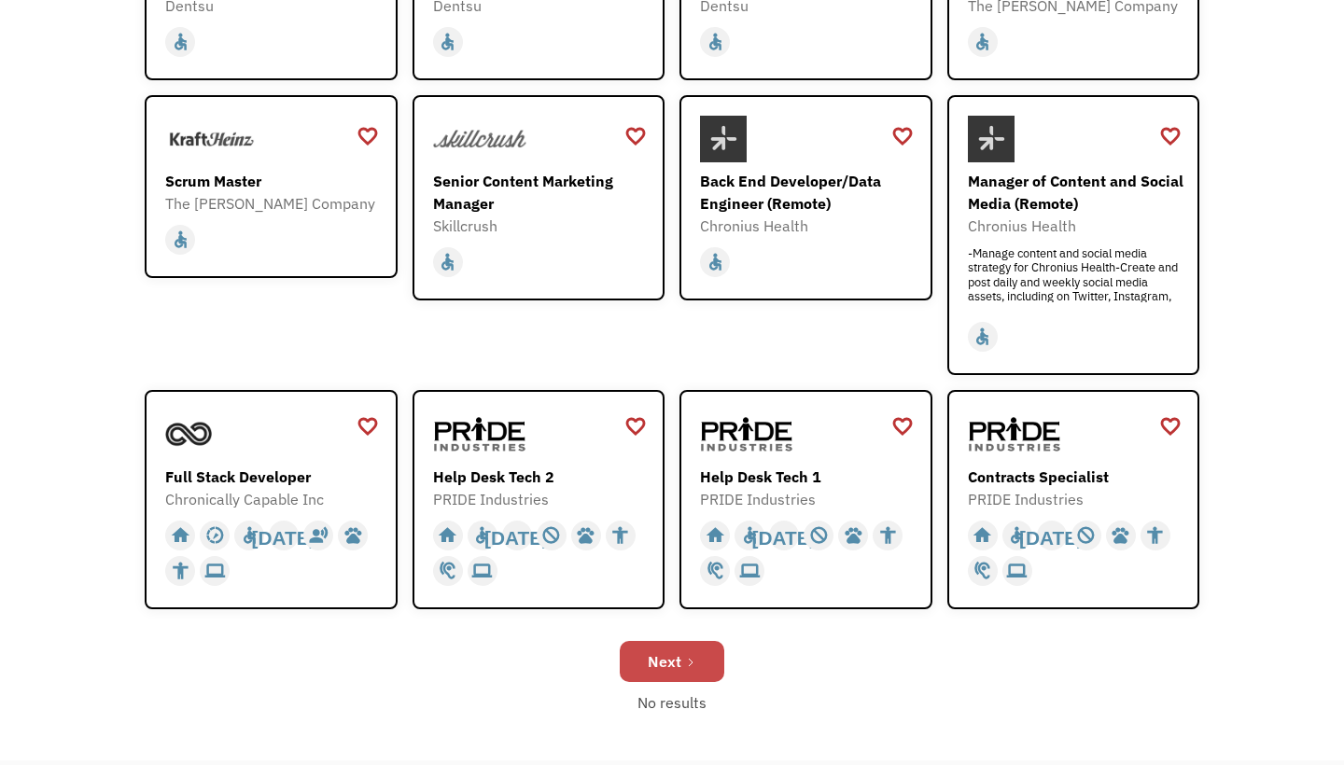
click at [667, 660] on div "Next" at bounding box center [665, 661] width 34 height 22
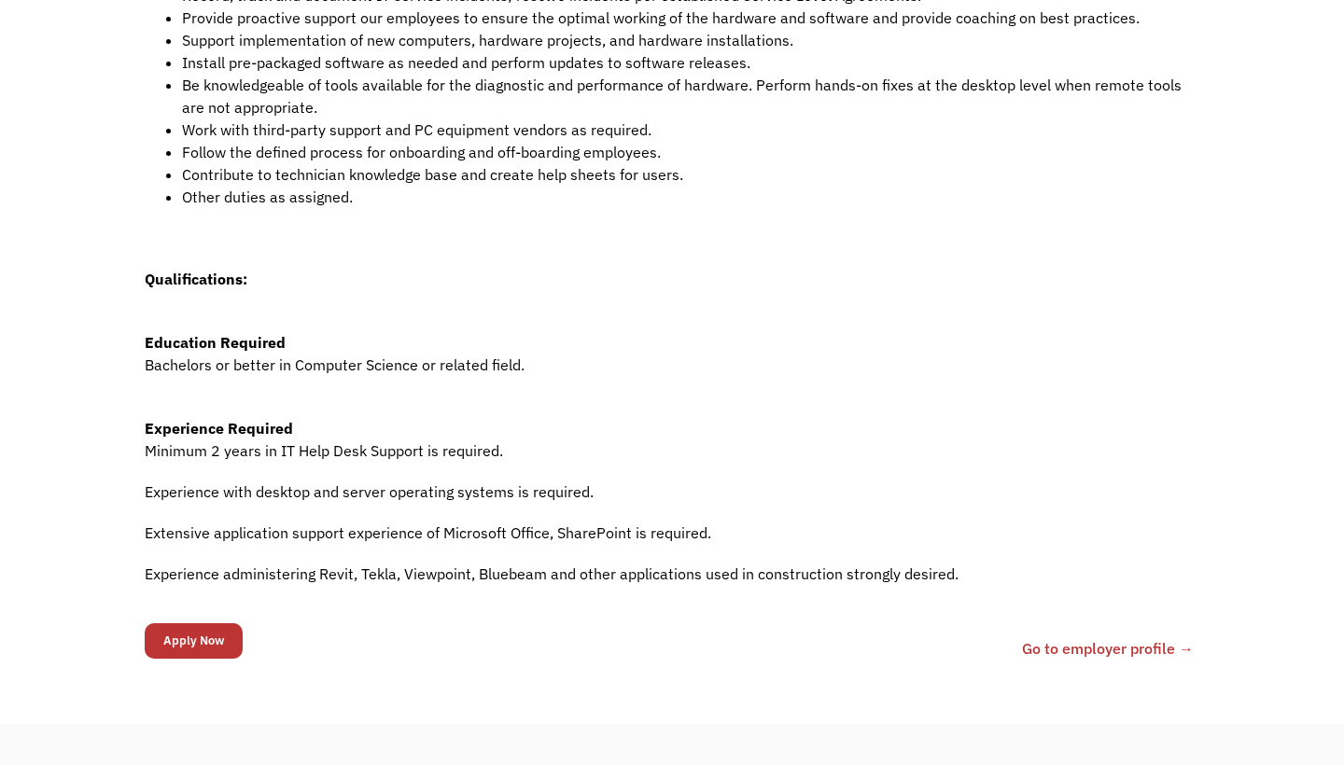
scroll to position [693, 0]
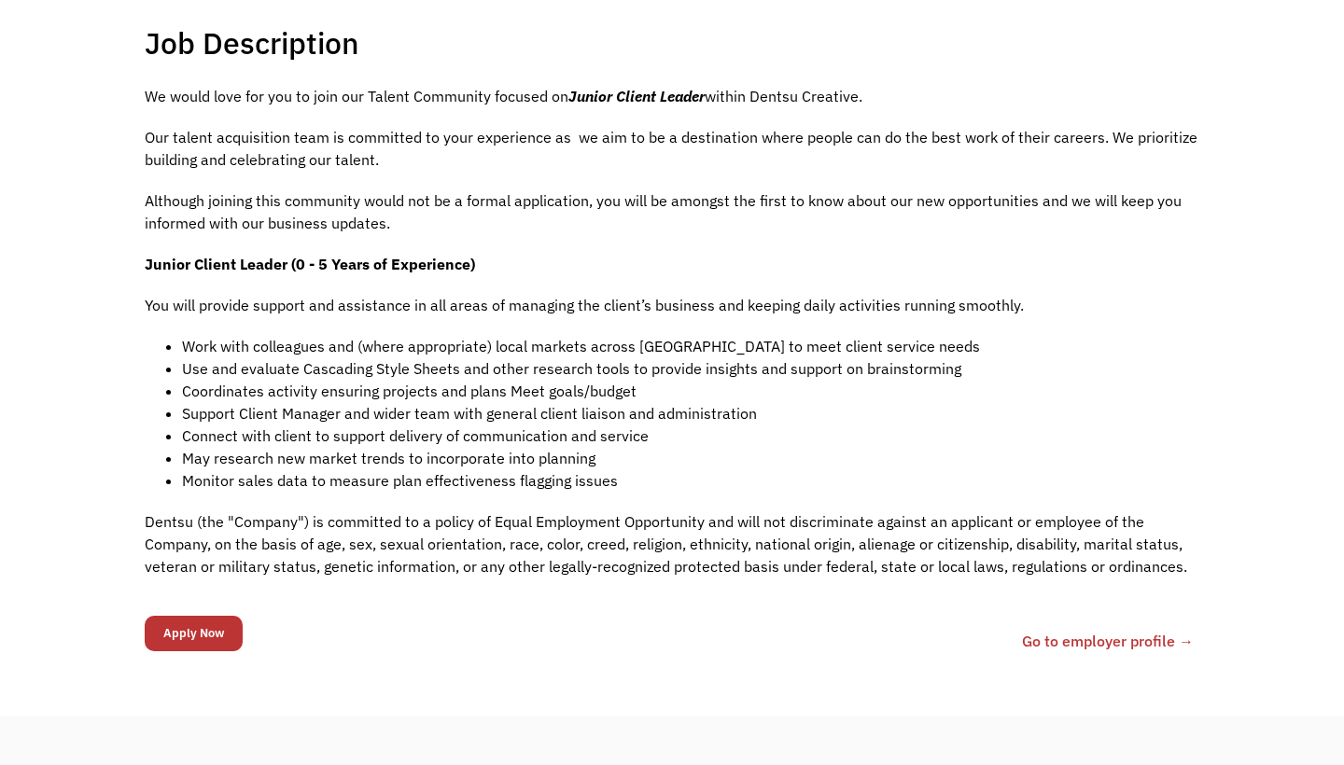
scroll to position [429, 0]
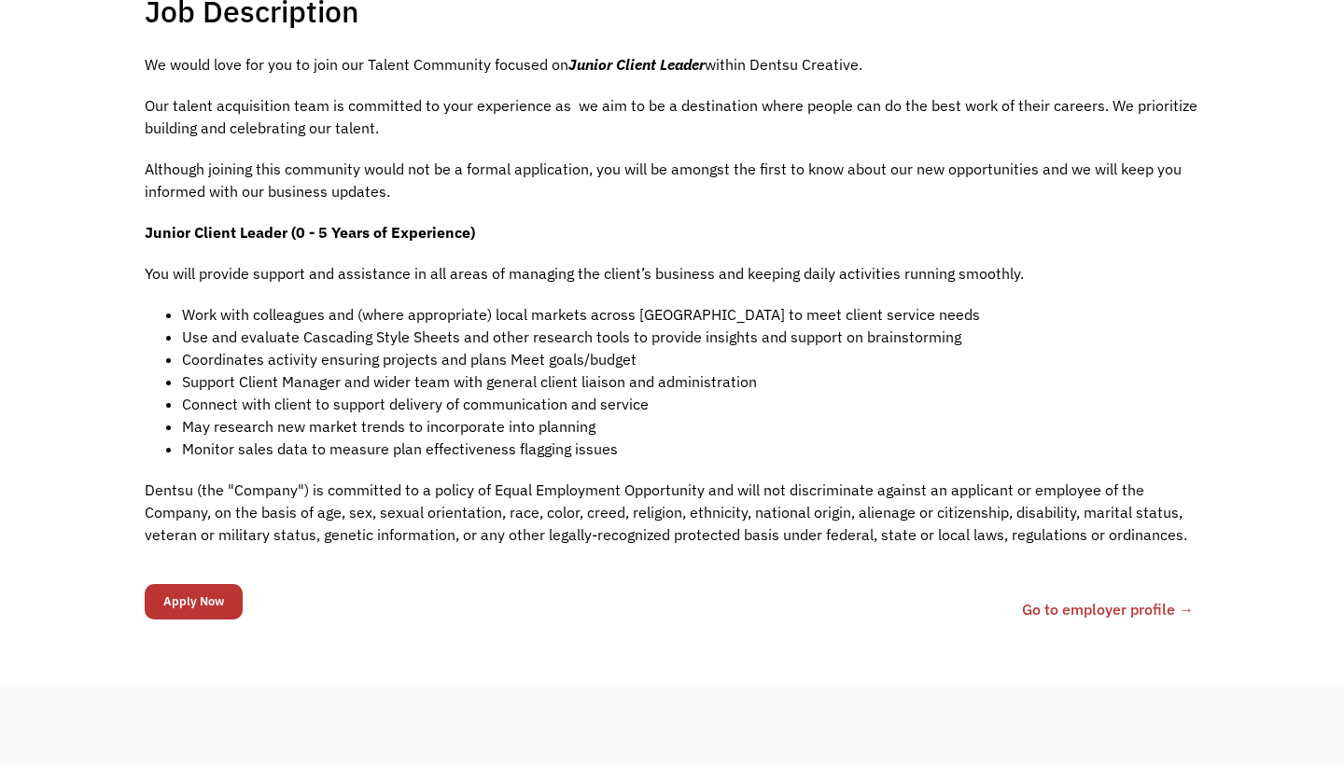
click at [1073, 610] on link "Go to employer profile →" at bounding box center [1108, 609] width 172 height 22
click at [196, 611] on input "Apply Now" at bounding box center [194, 601] width 98 height 35
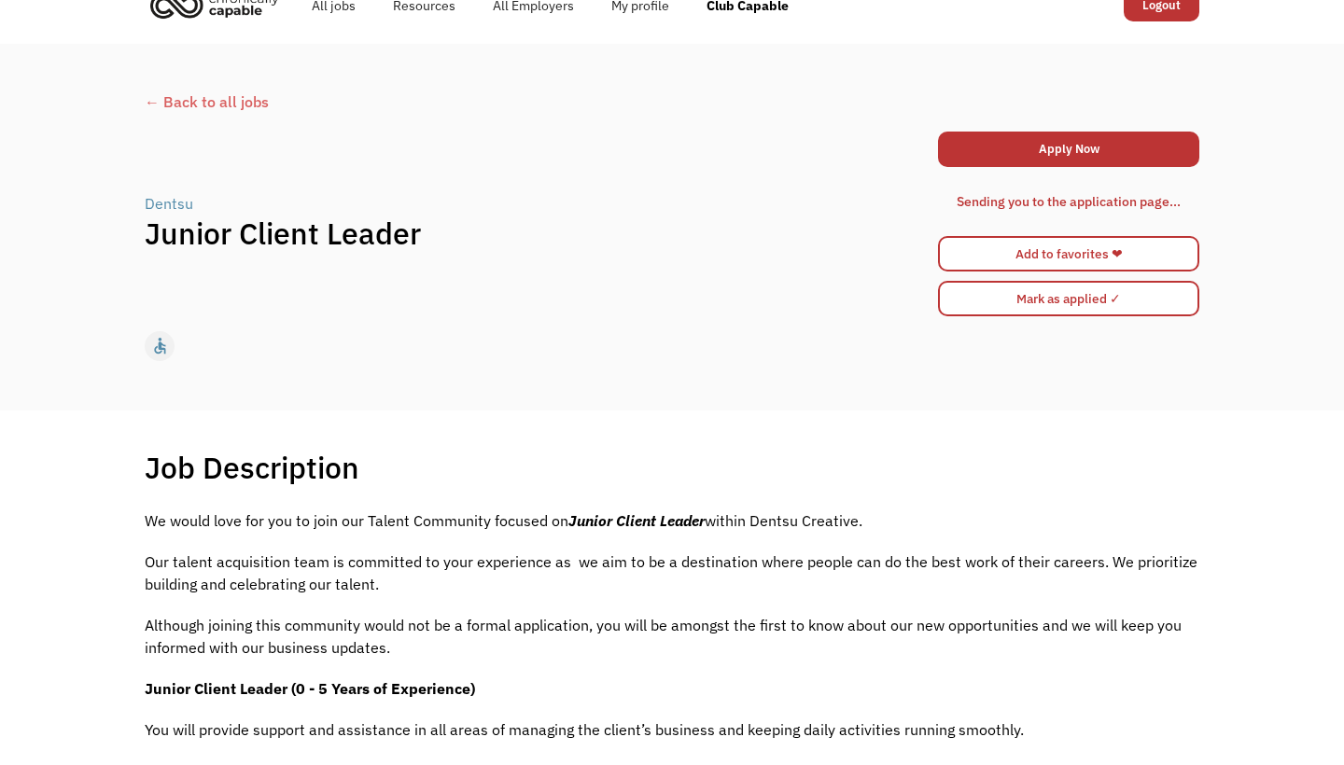
scroll to position [35, 0]
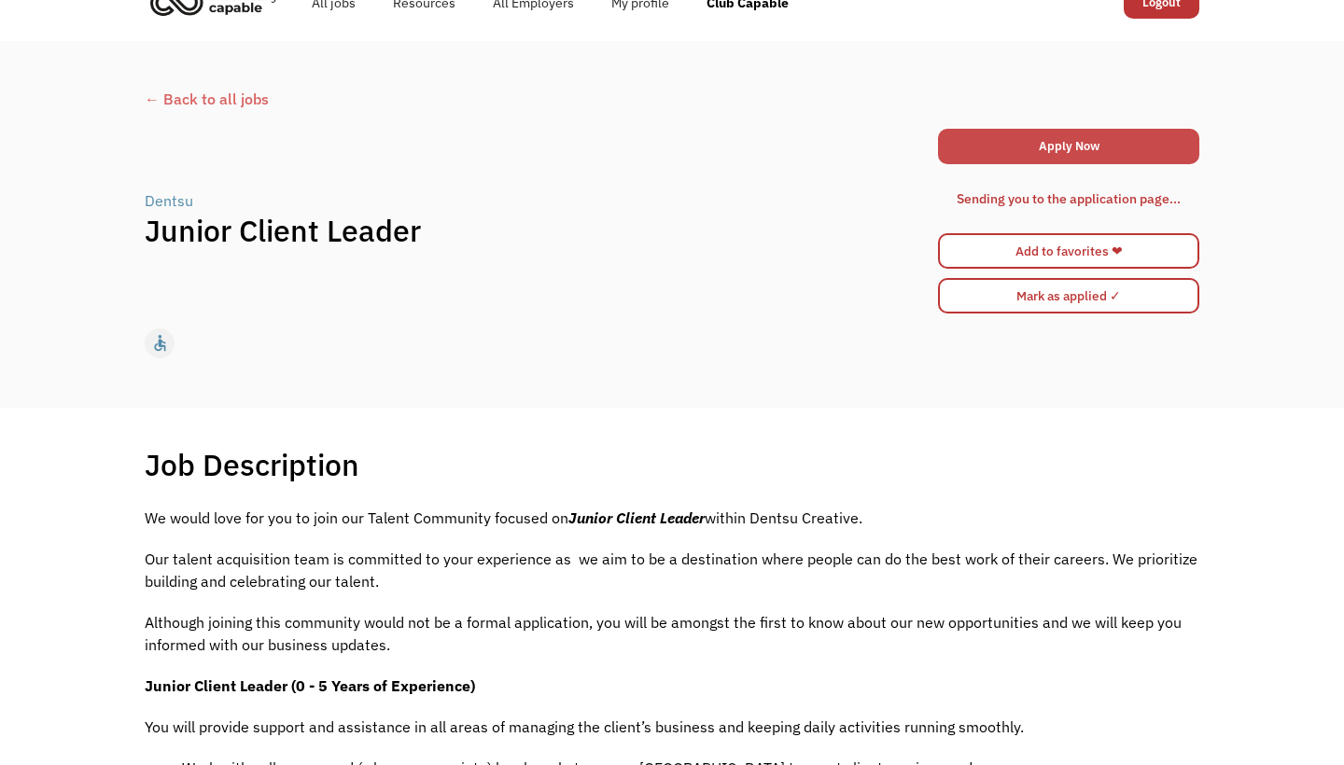
click at [1146, 162] on link "Apply Now" at bounding box center [1068, 146] width 261 height 35
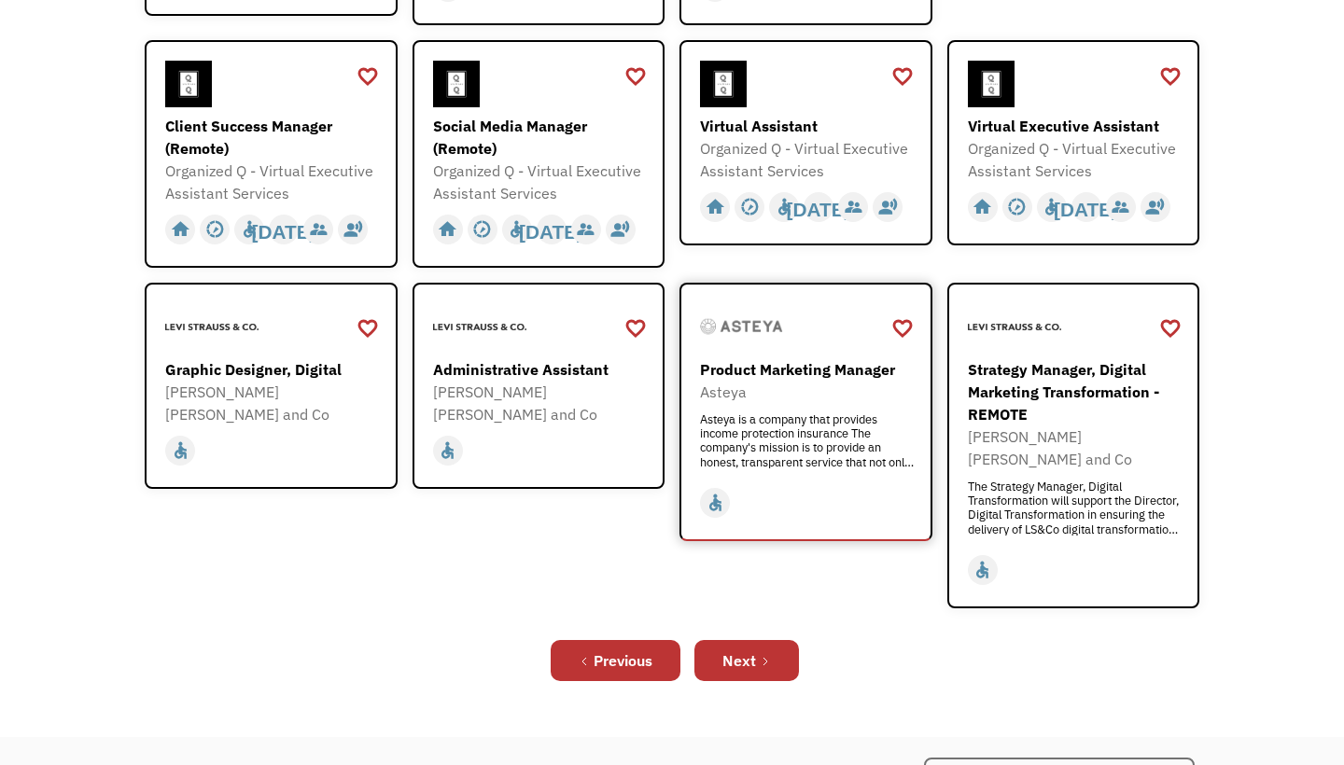
scroll to position [552, 0]
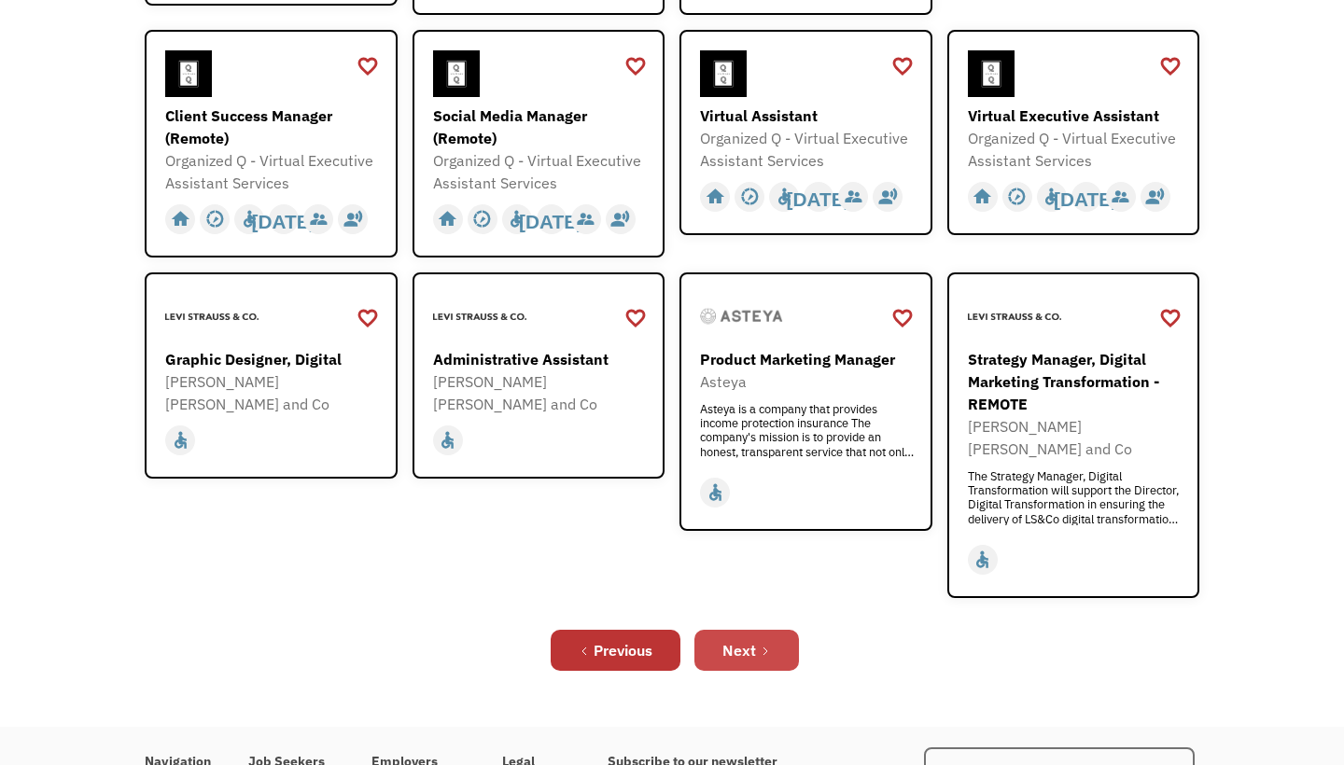
click at [753, 639] on div "Next" at bounding box center [739, 650] width 34 height 22
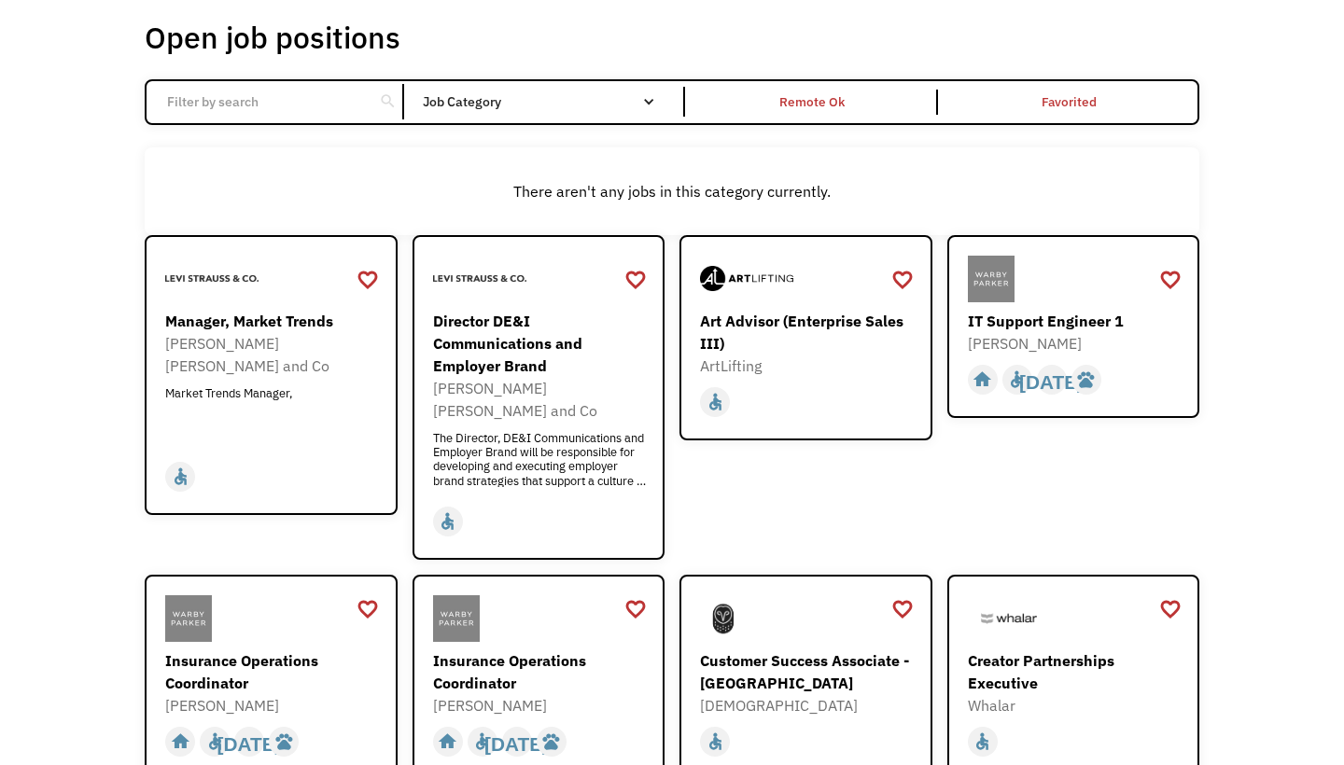
scroll to position [145, 0]
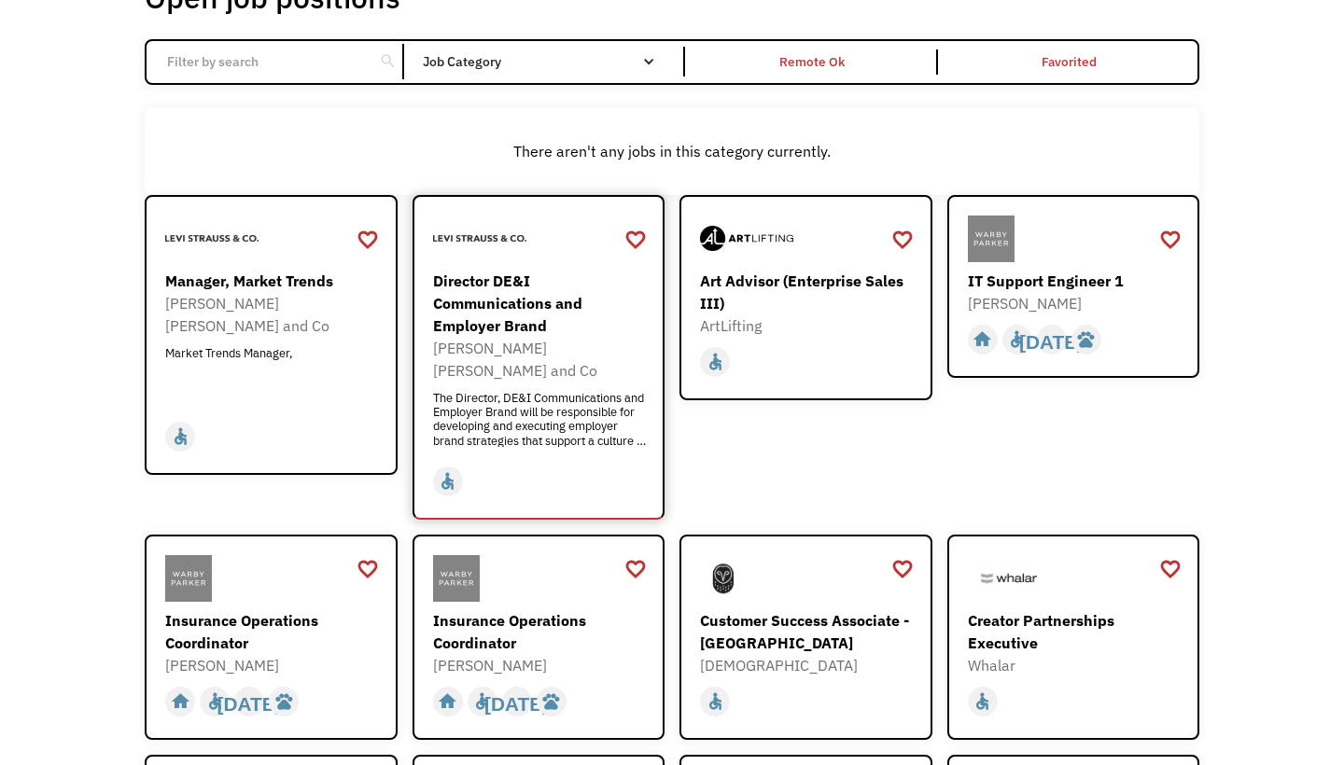
click at [516, 308] on div "Director DE&I Communications and Employer Brand" at bounding box center [541, 303] width 216 height 67
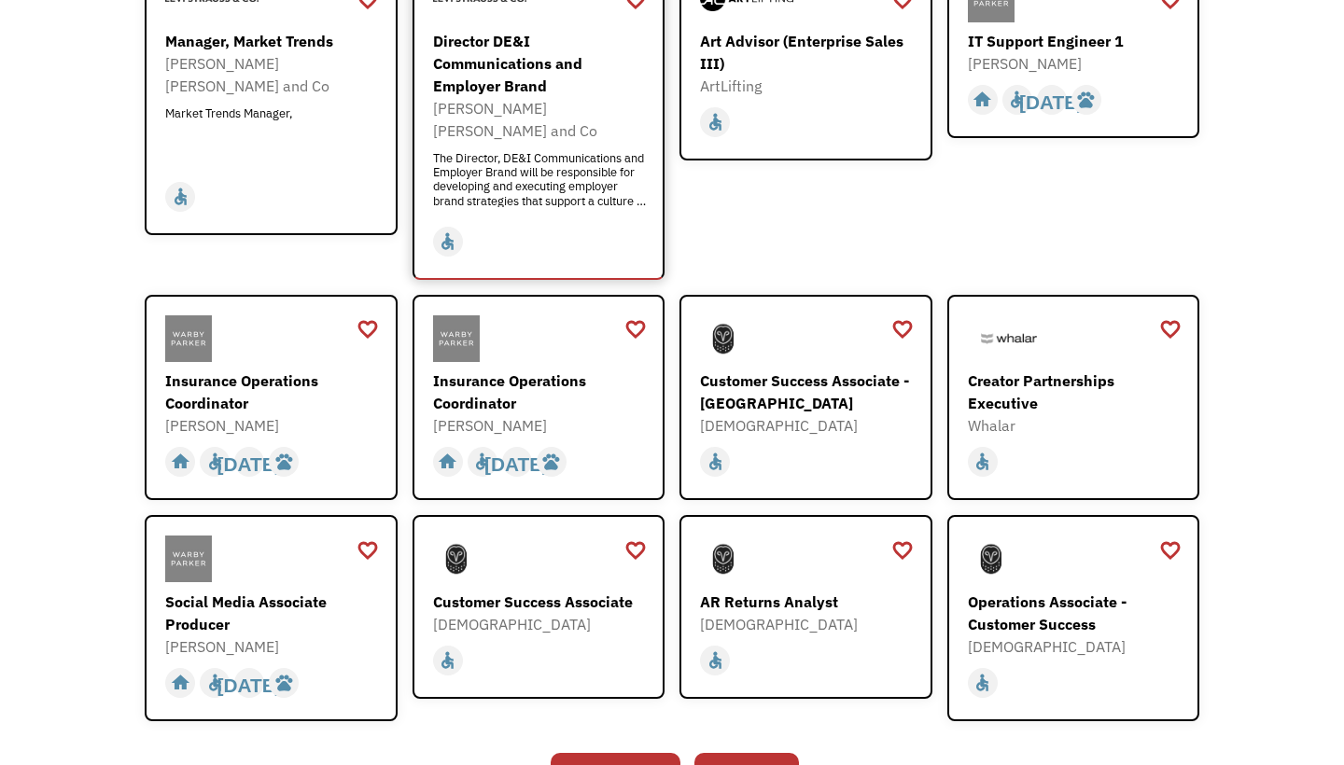
scroll to position [429, 0]
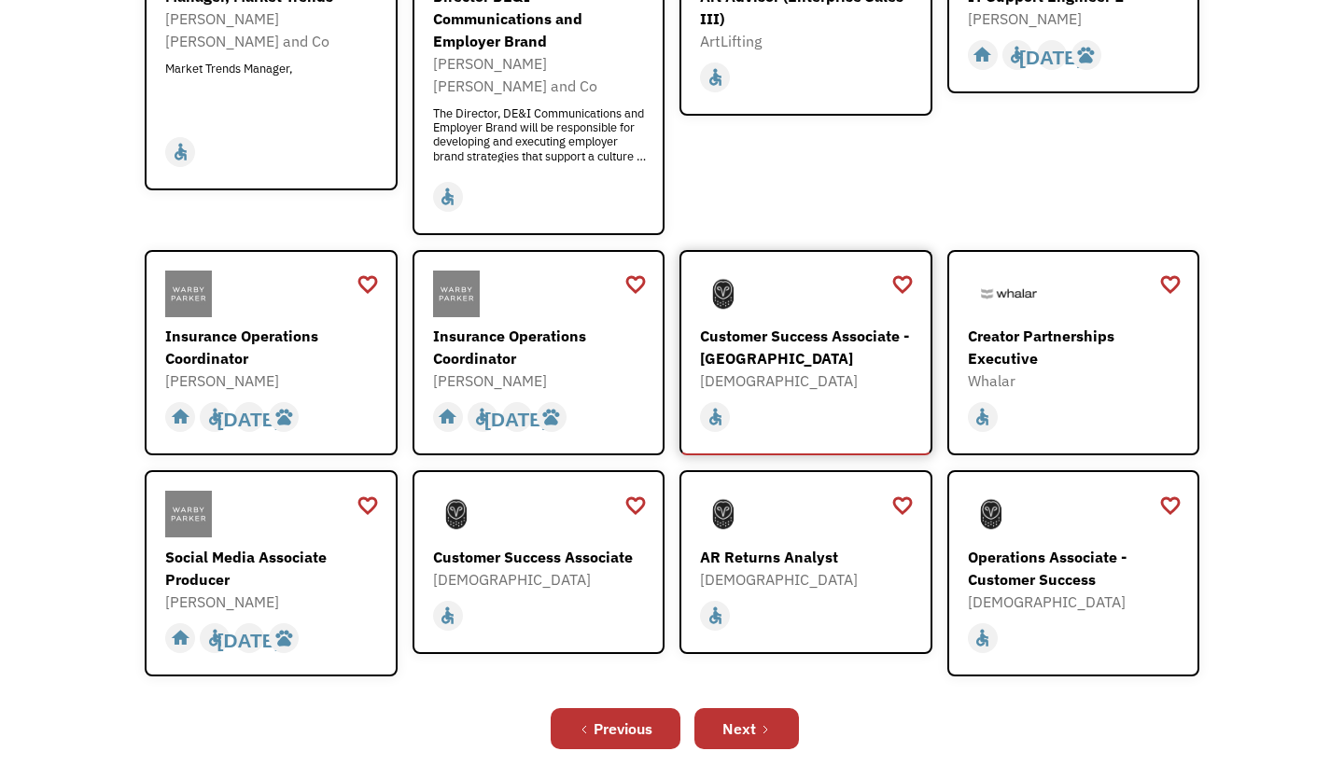
click at [822, 325] on div "Customer Success Associate - [GEOGRAPHIC_DATA]" at bounding box center [808, 347] width 216 height 45
click at [567, 546] on div "Customer Success Associate" at bounding box center [541, 557] width 216 height 22
click at [801, 714] on div "Previous Next" at bounding box center [672, 729] width 1054 height 60
click at [789, 712] on link "Next" at bounding box center [746, 728] width 105 height 41
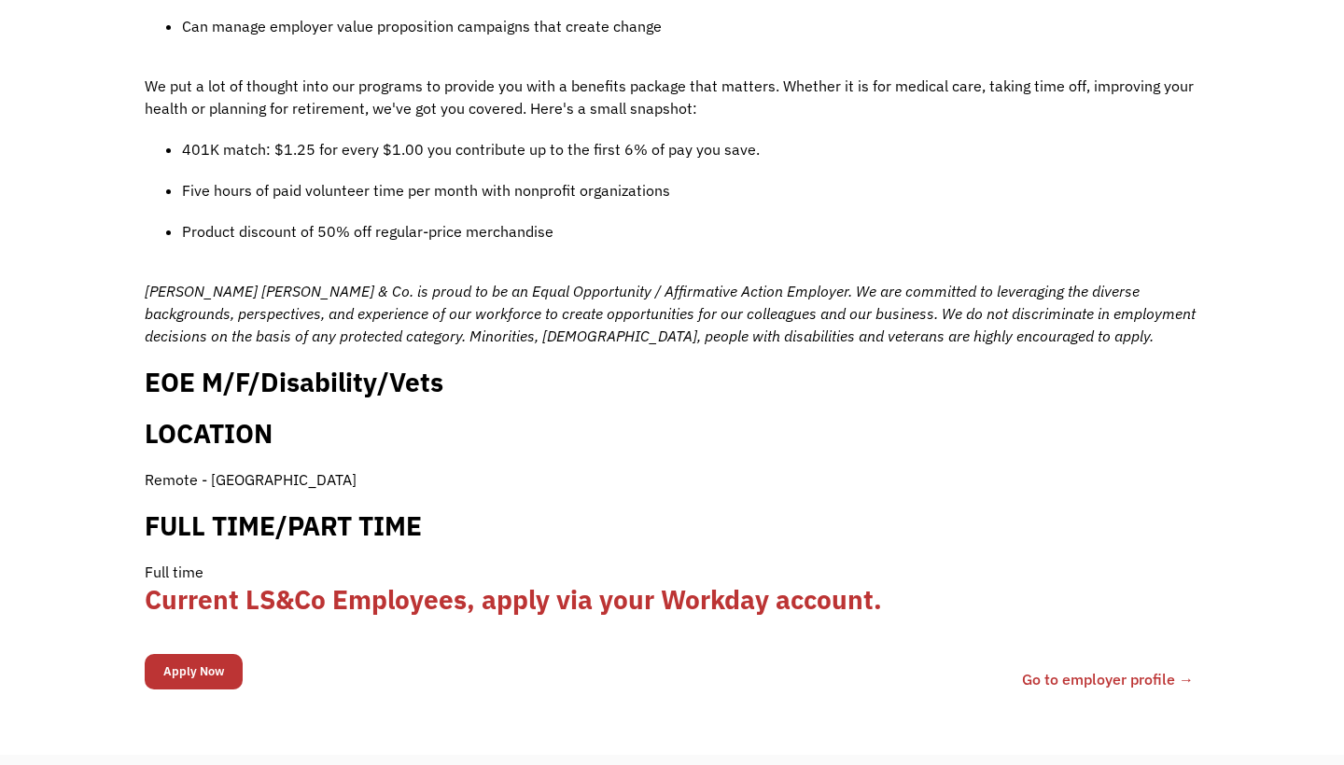
scroll to position [1930, 0]
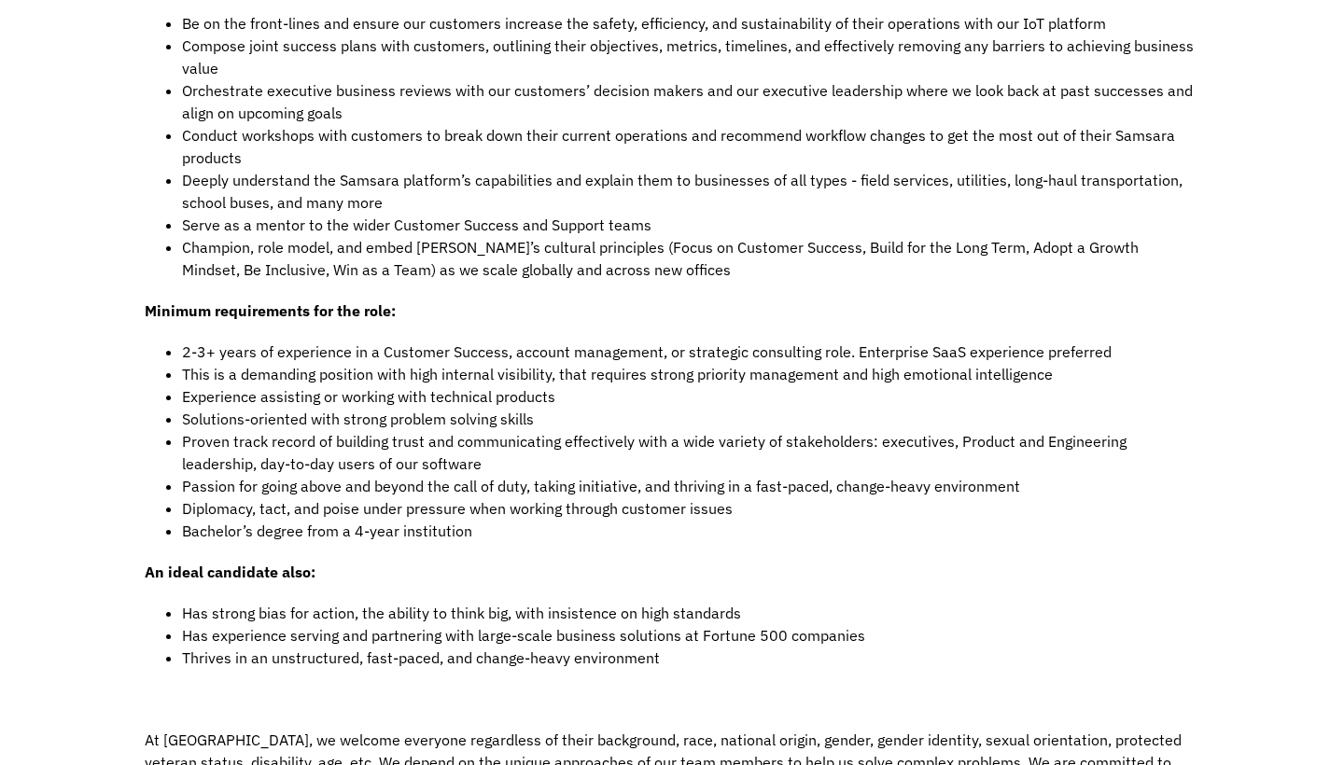
scroll to position [1654, 0]
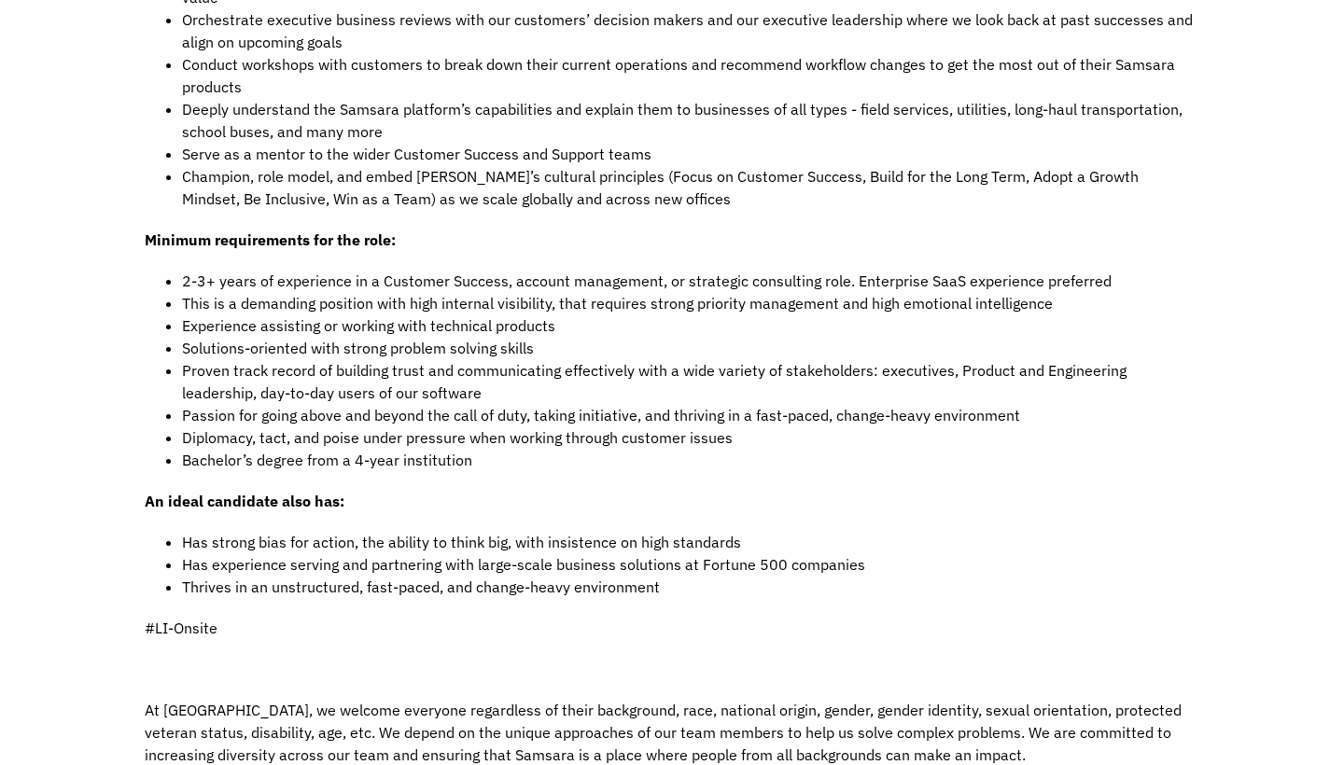
scroll to position [1678, 0]
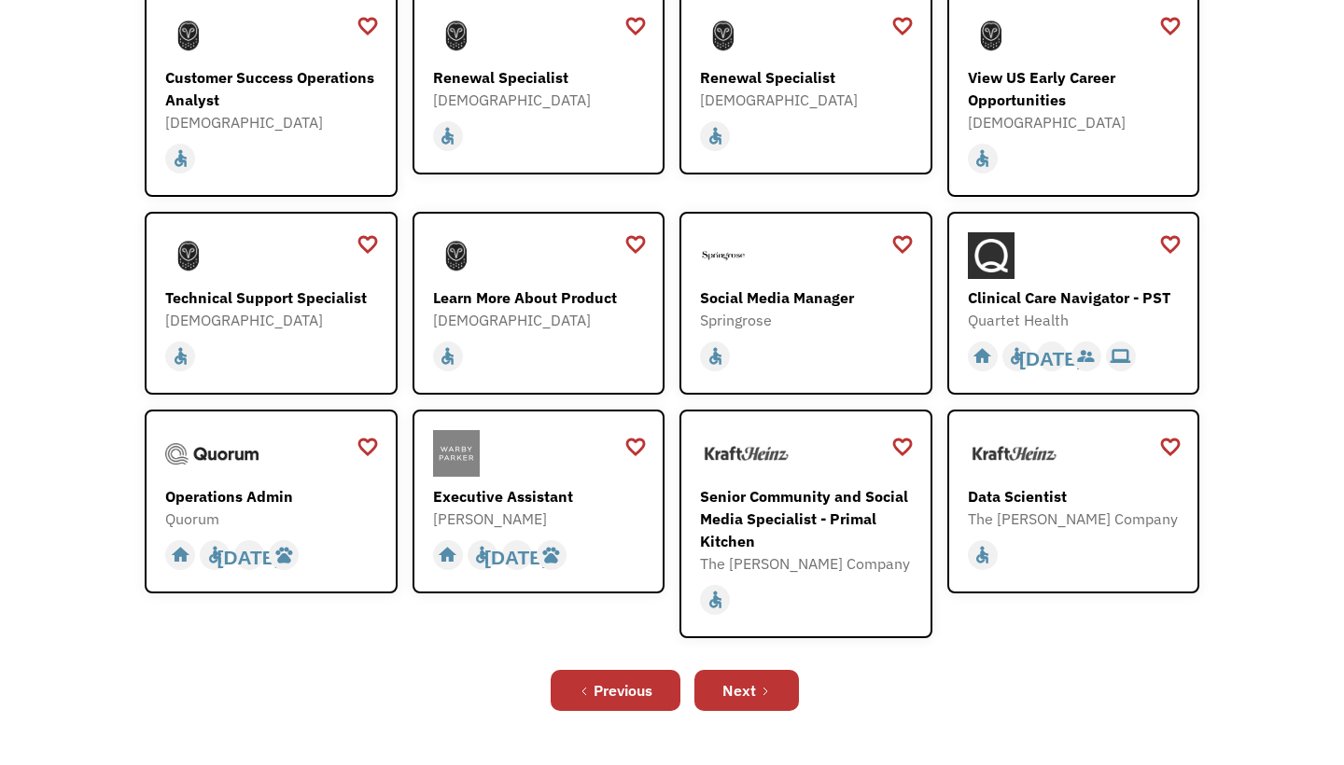
scroll to position [353, 0]
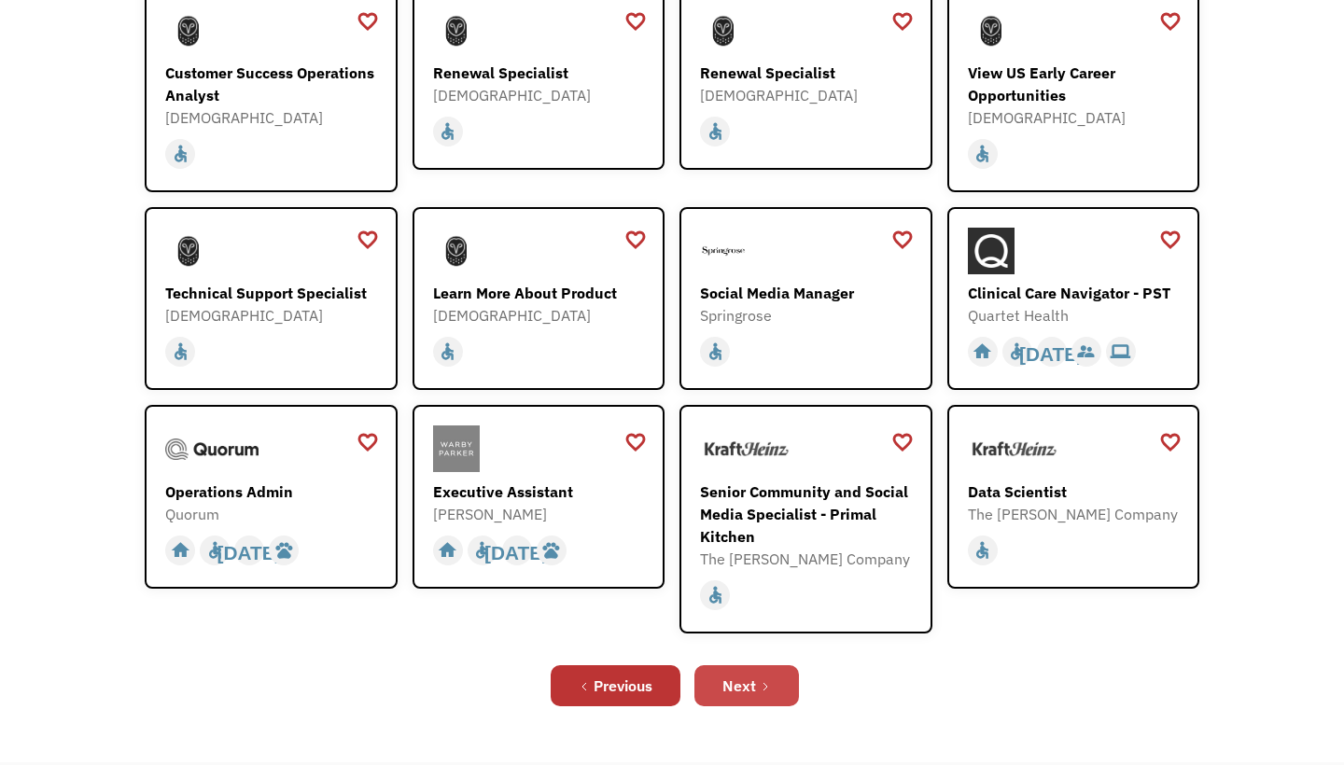
click at [782, 692] on link "Next" at bounding box center [746, 685] width 105 height 41
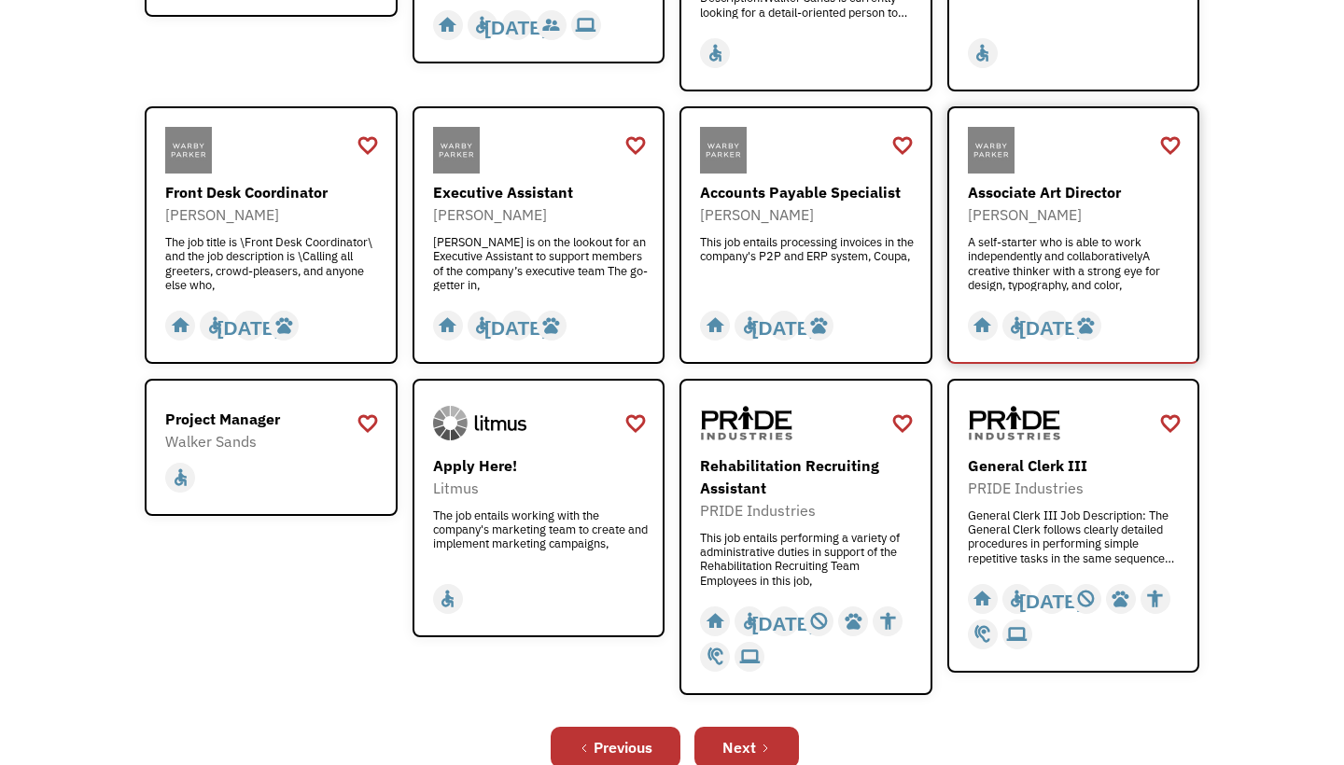
scroll to position [468, 0]
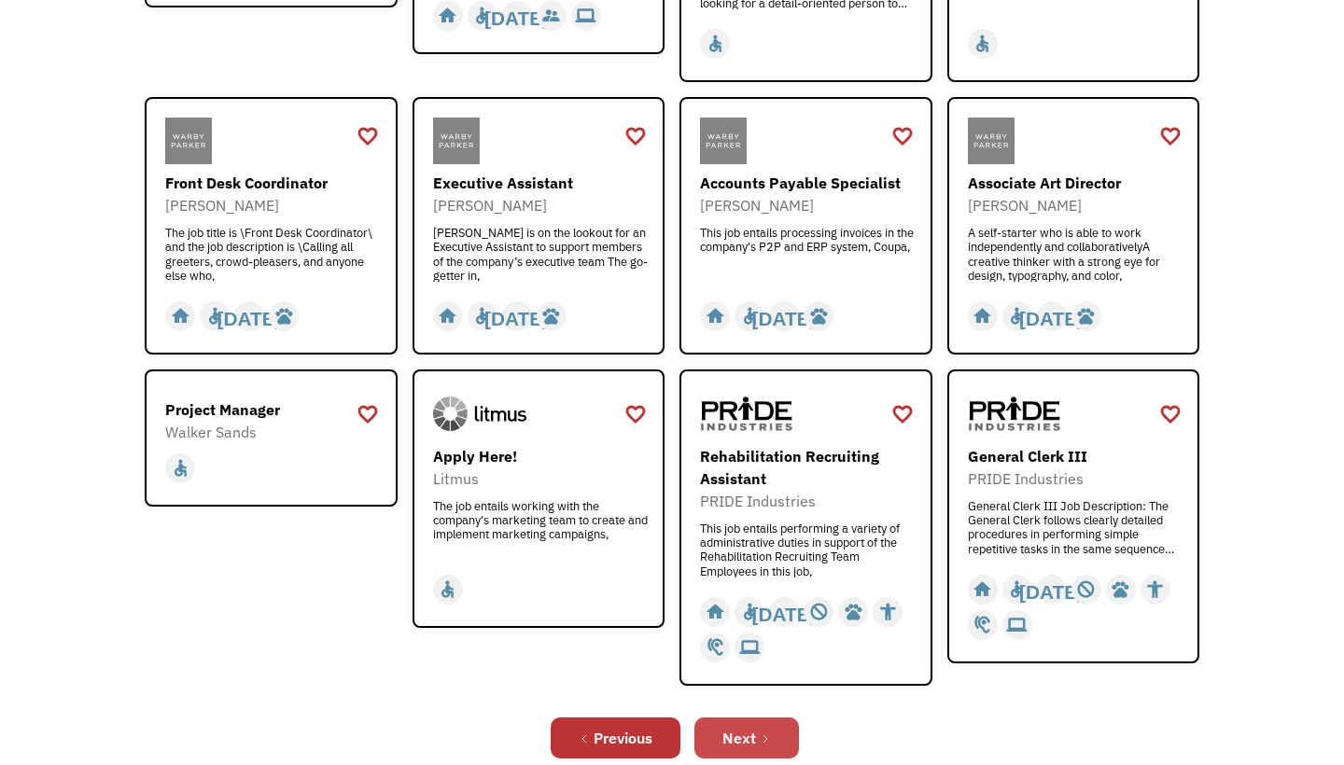
click at [740, 729] on div "Next" at bounding box center [739, 738] width 34 height 22
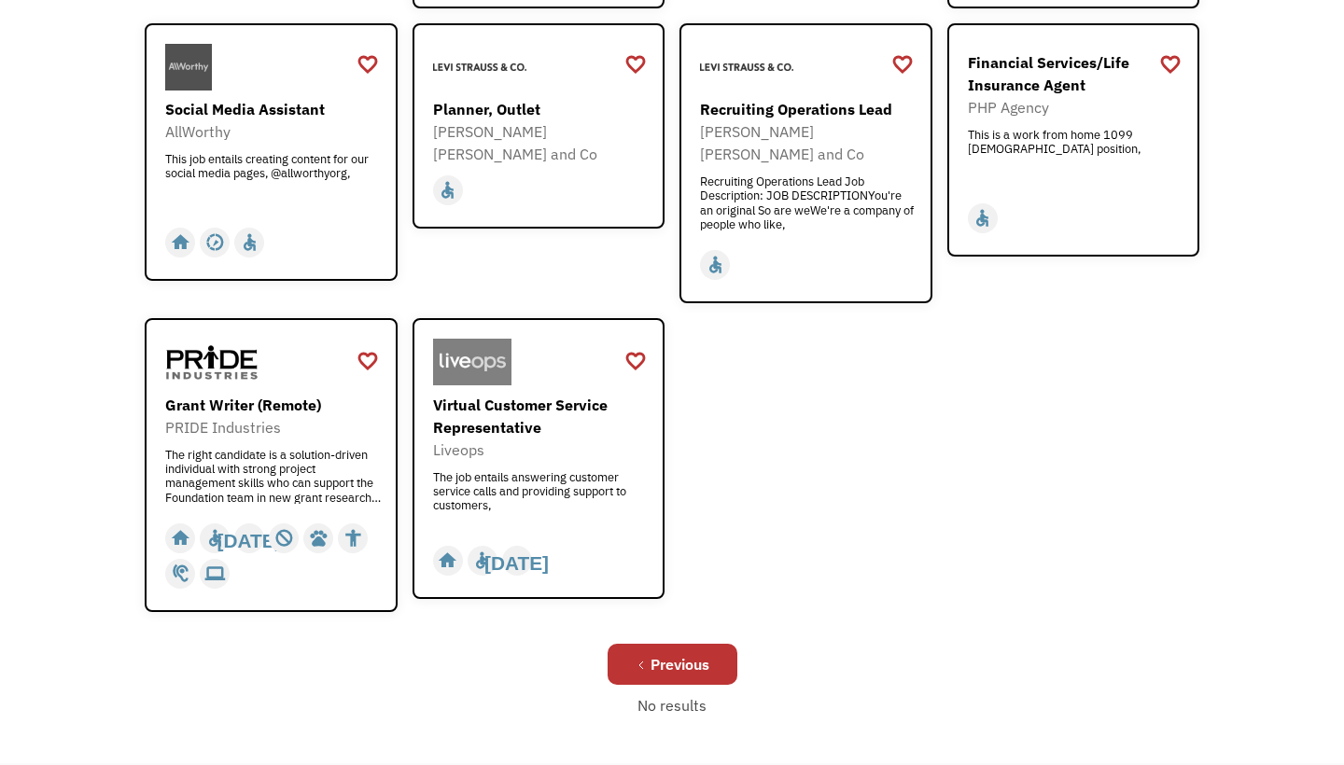
scroll to position [577, 0]
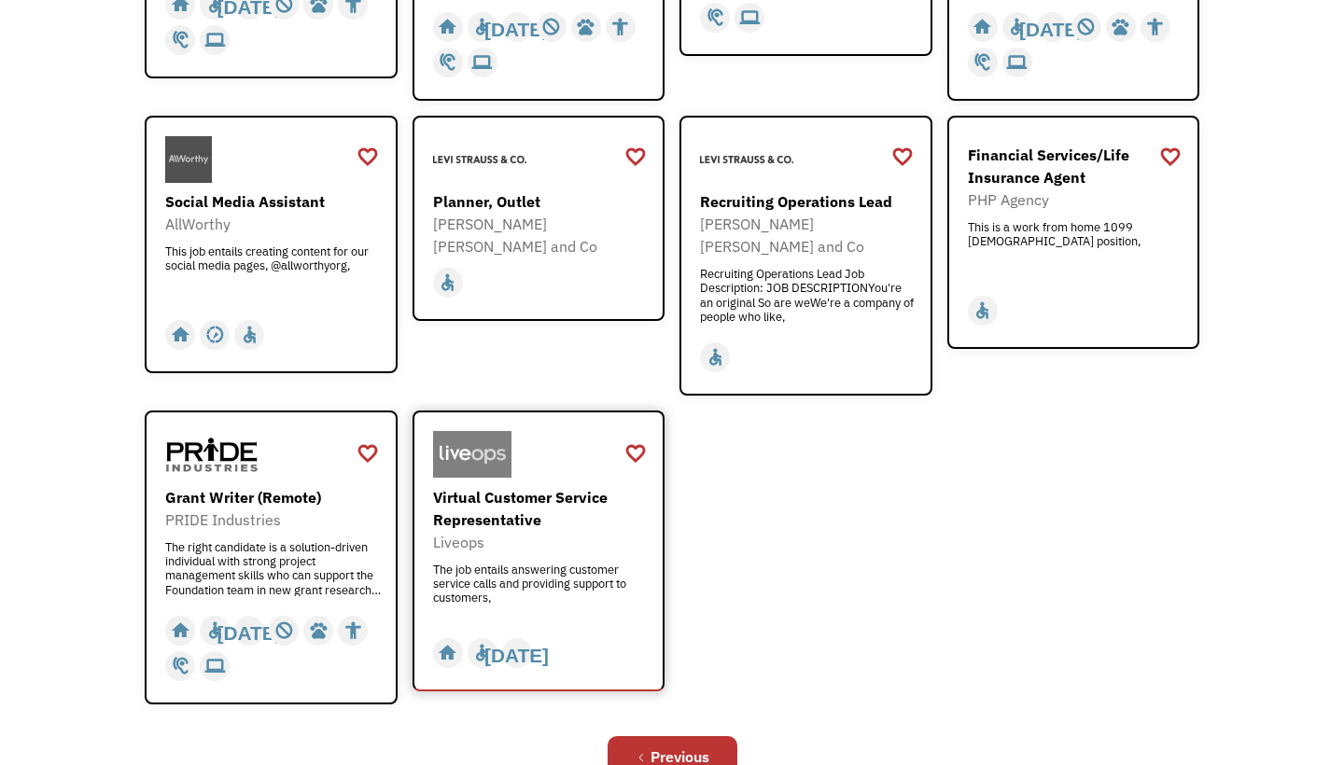
click at [514, 486] on div "Virtual Customer Service Representative" at bounding box center [541, 508] width 216 height 45
